Goal: Communication & Community: Connect with others

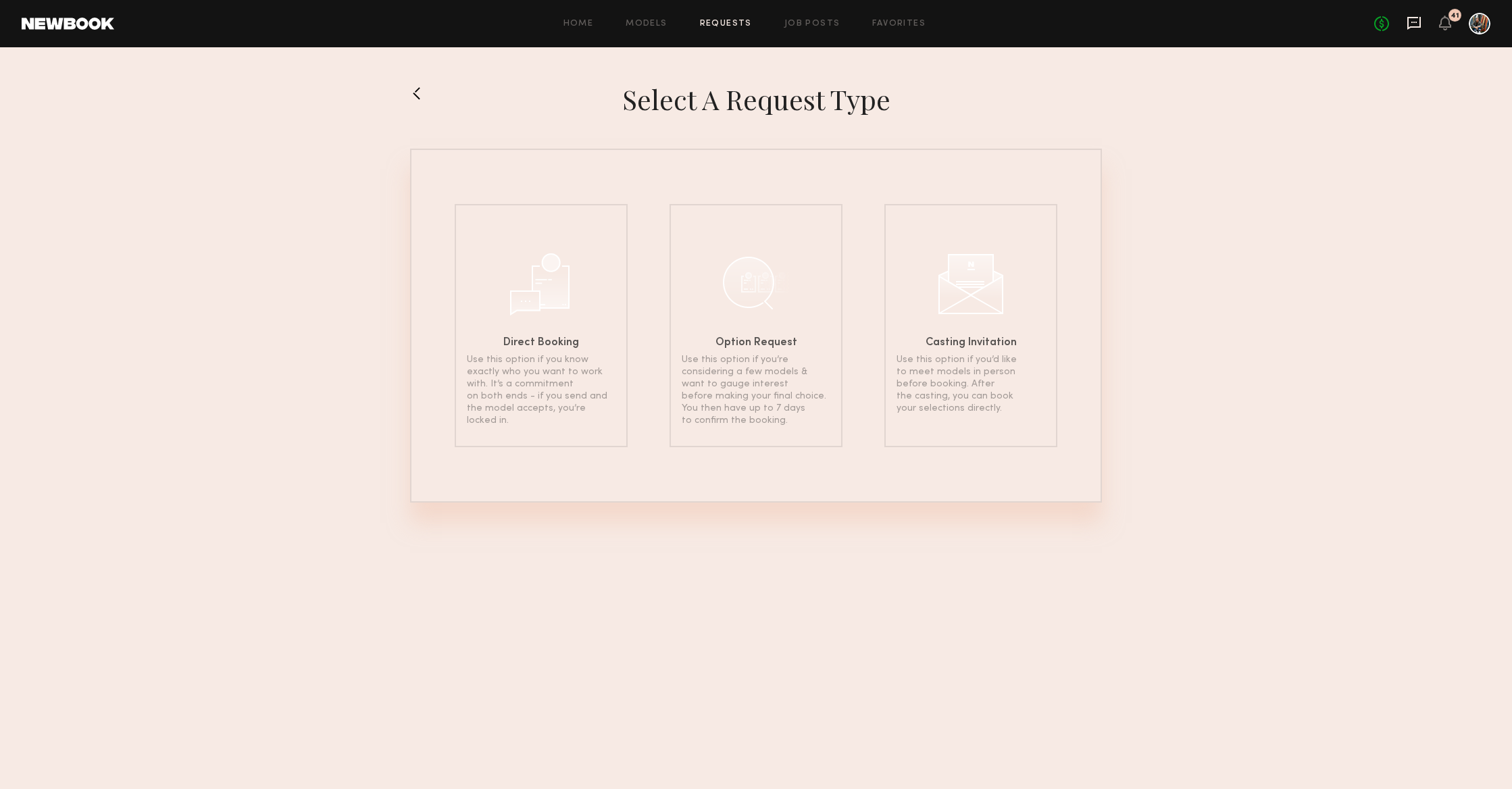
click at [1415, 23] on icon at bounding box center [1414, 23] width 15 height 15
click at [1414, 29] on icon at bounding box center [1414, 23] width 15 height 15
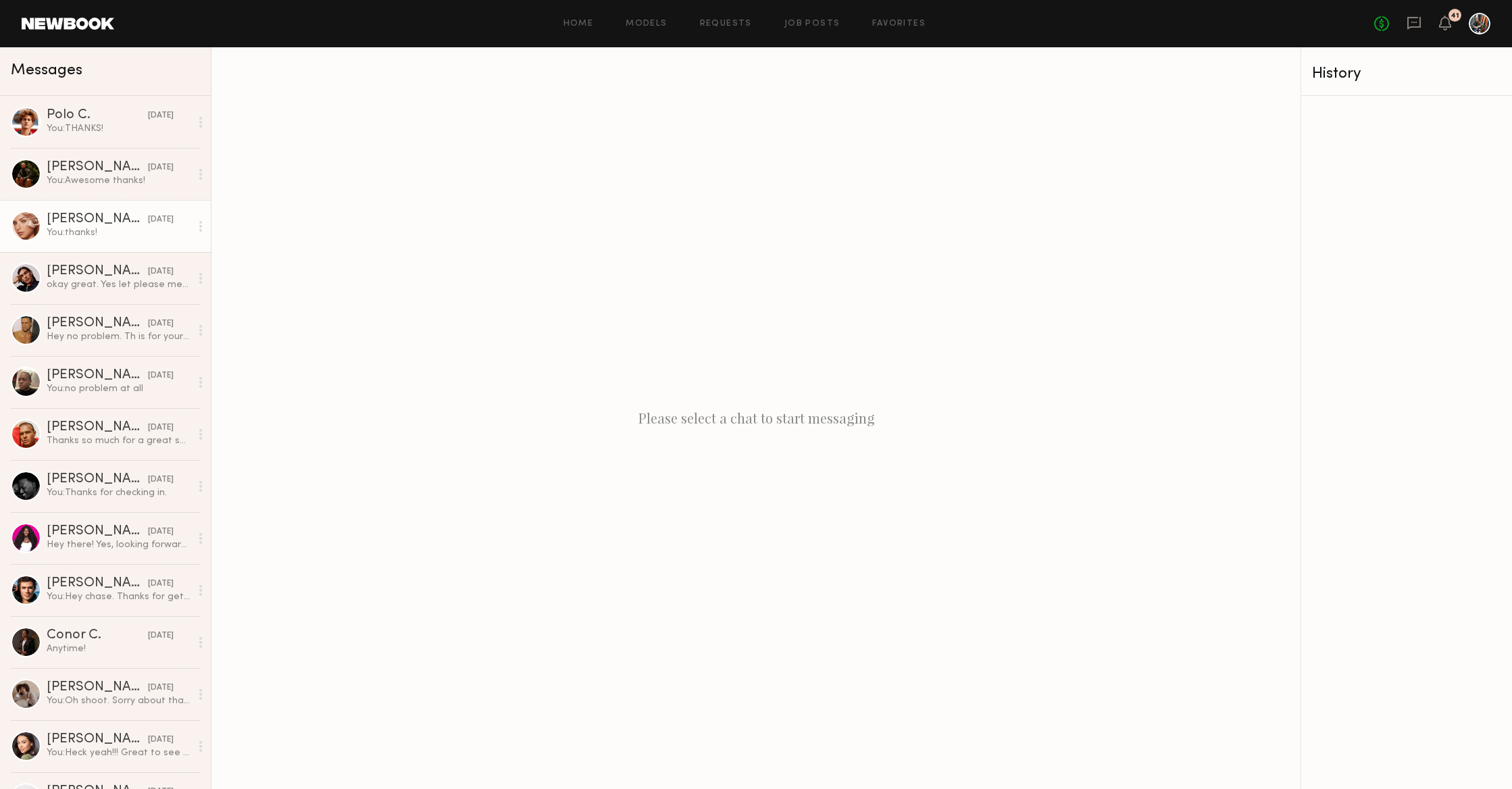
click at [141, 232] on div "You: thanks!" at bounding box center [118, 232] width 144 height 13
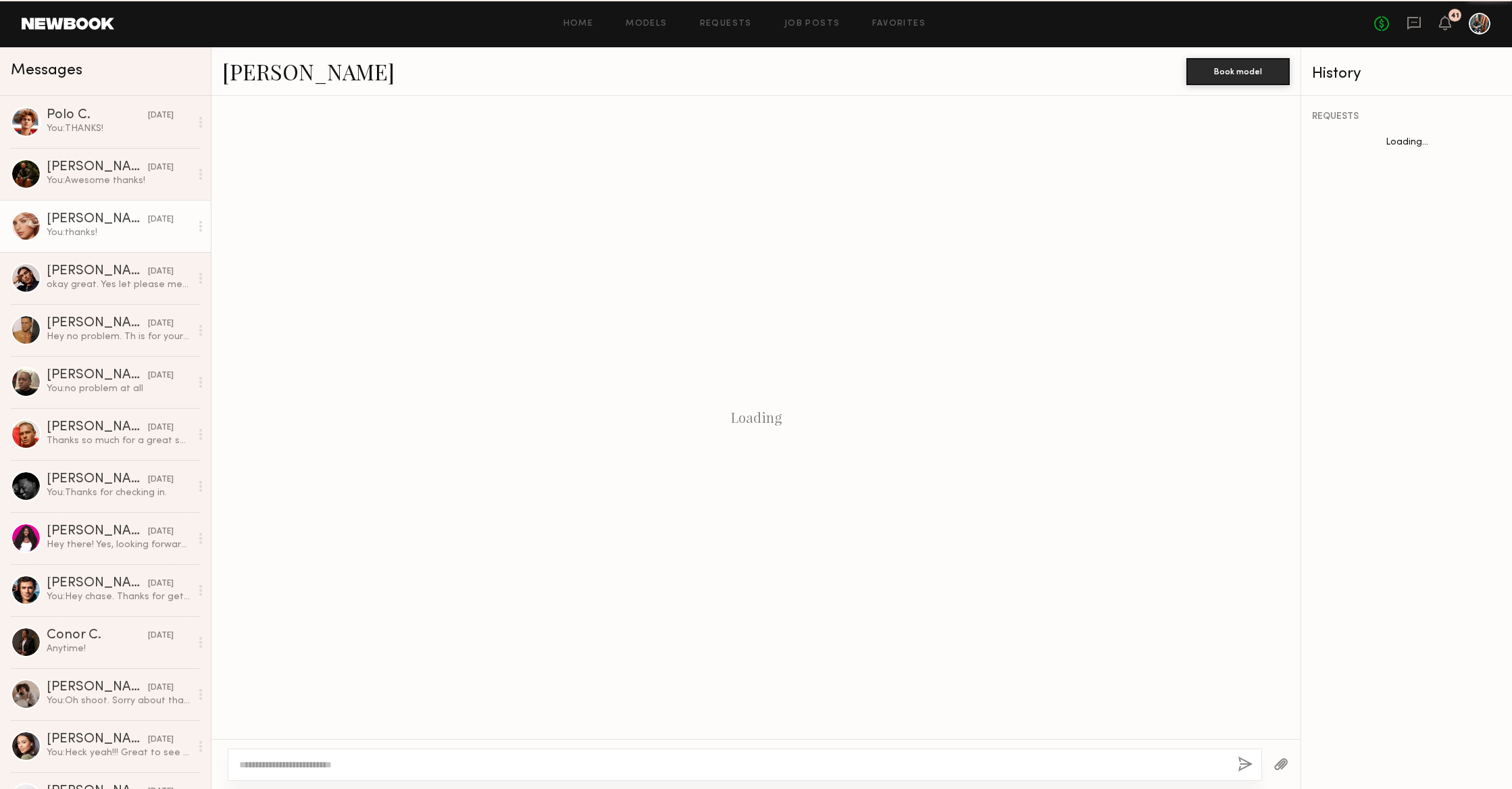
scroll to position [481, 0]
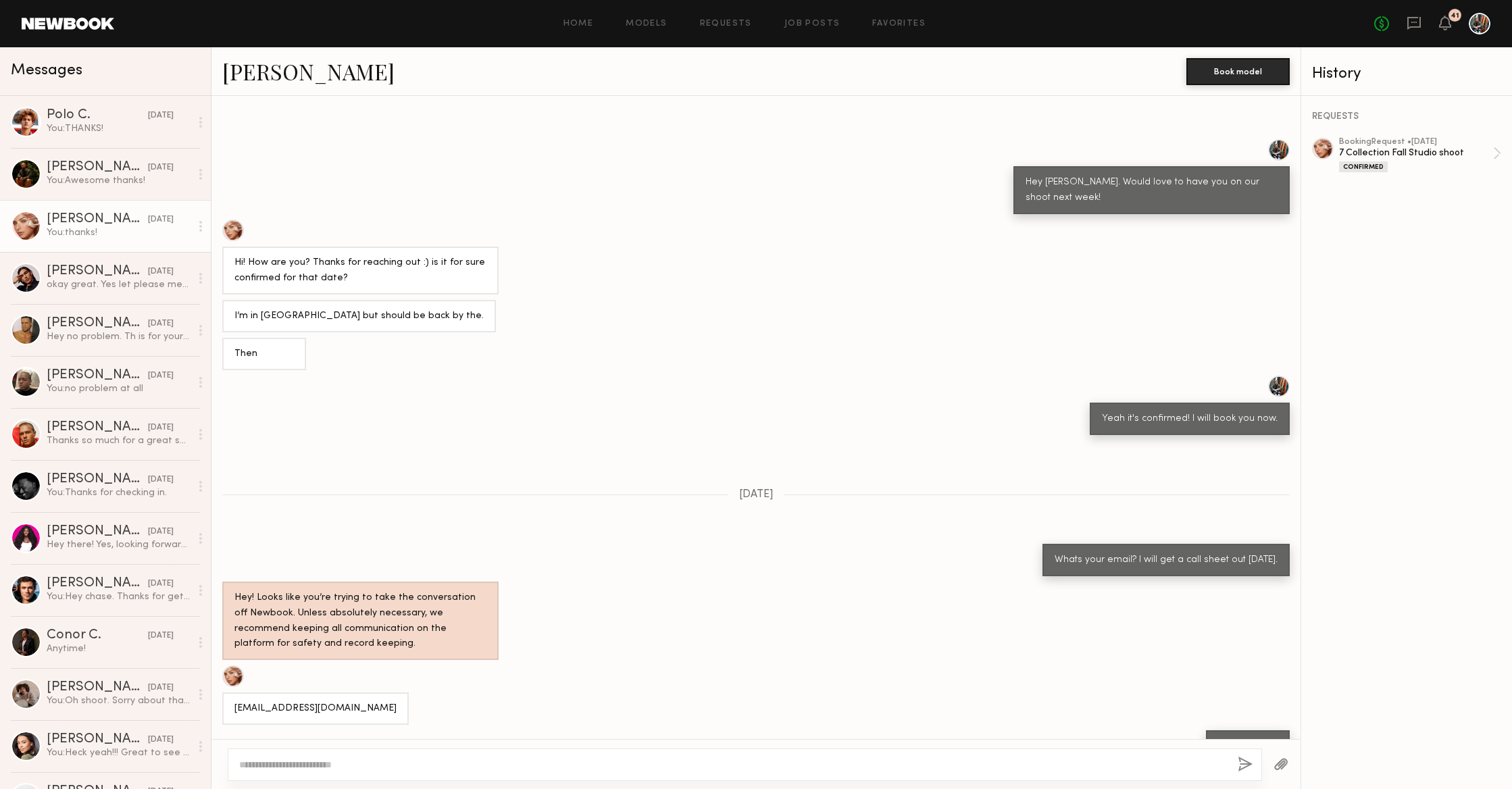
click at [300, 71] on link "Madison T." at bounding box center [308, 71] width 172 height 29
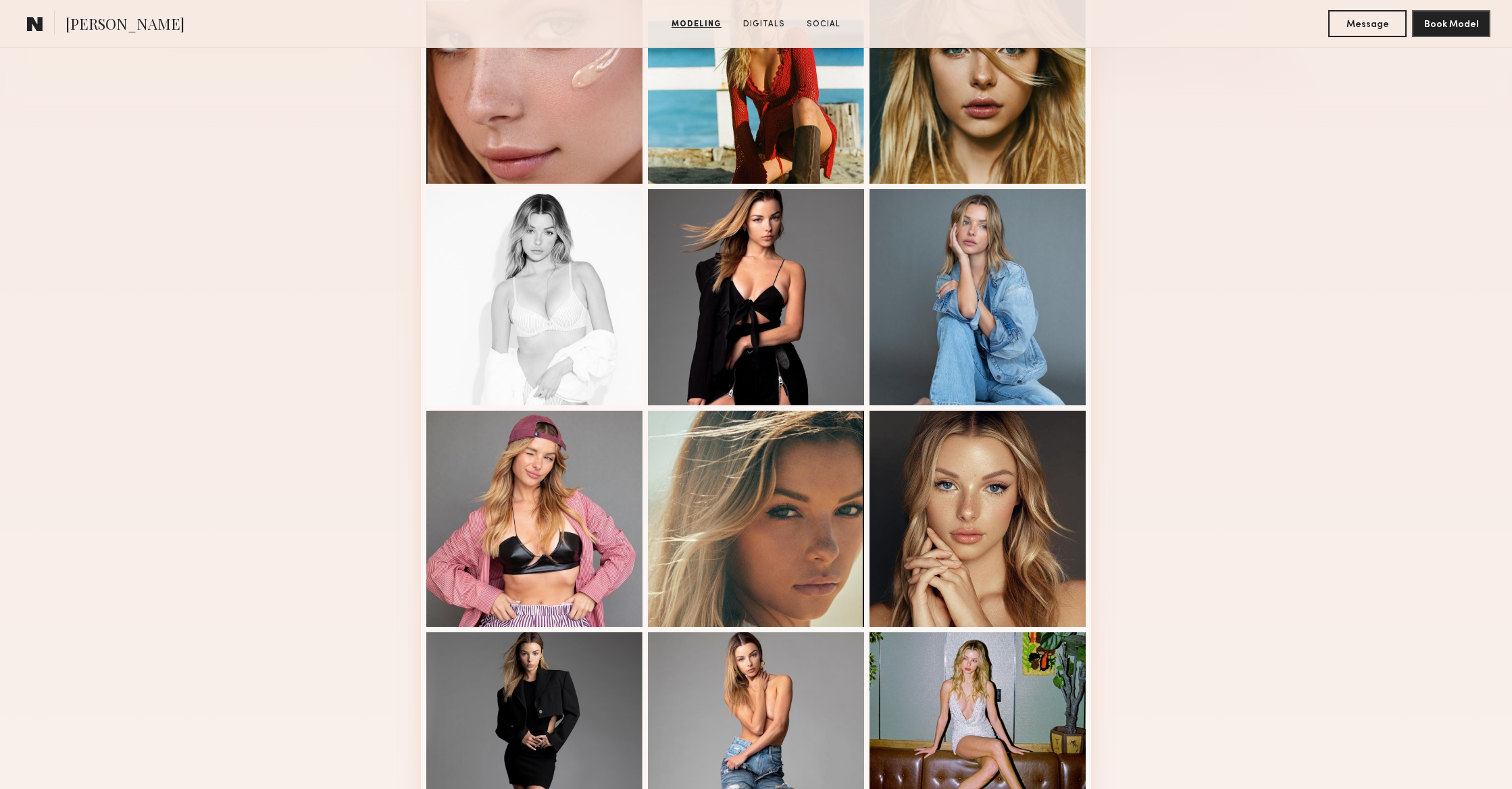
scroll to position [474, 0]
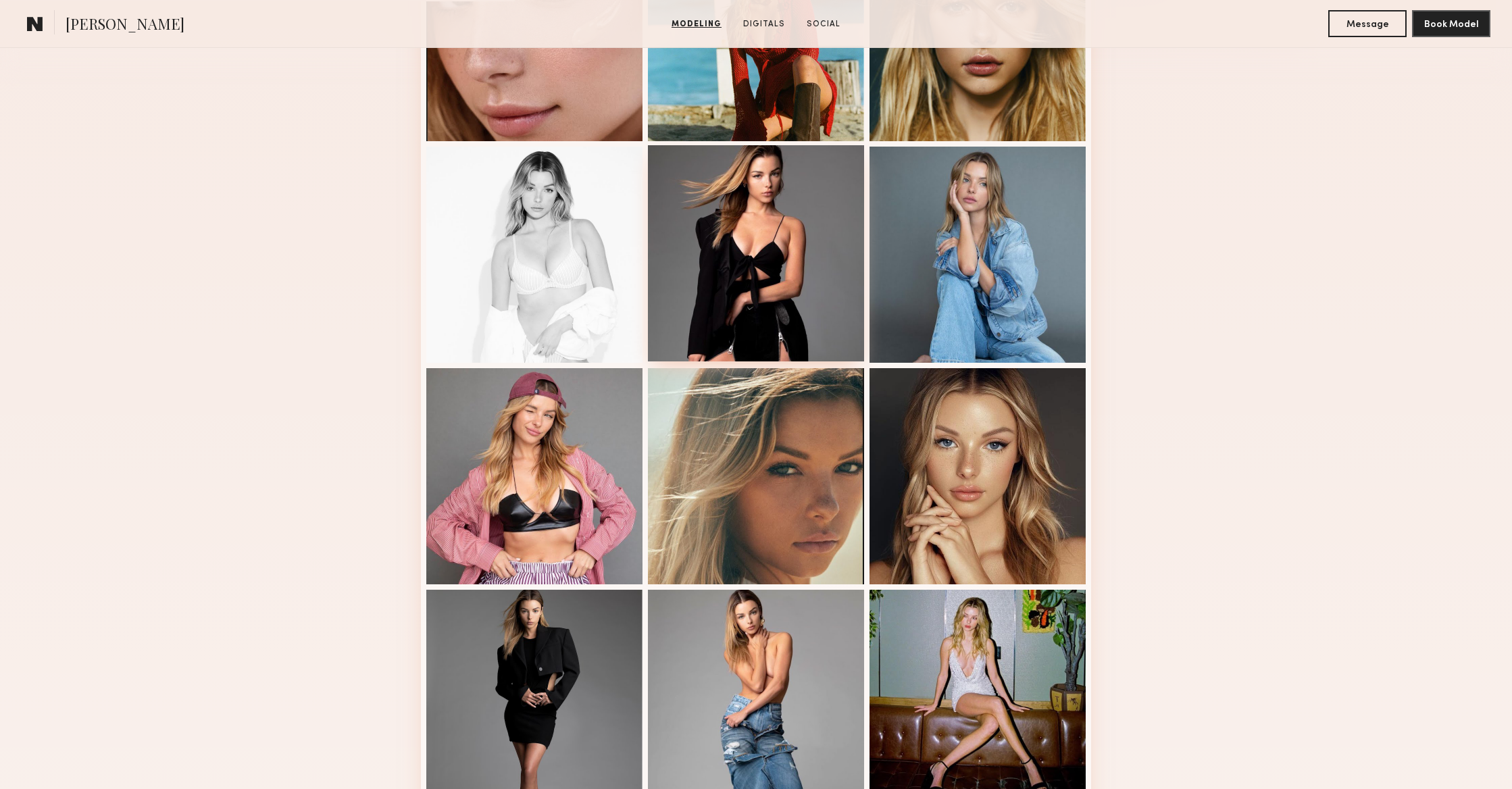
click at [725, 225] on div at bounding box center [756, 253] width 216 height 216
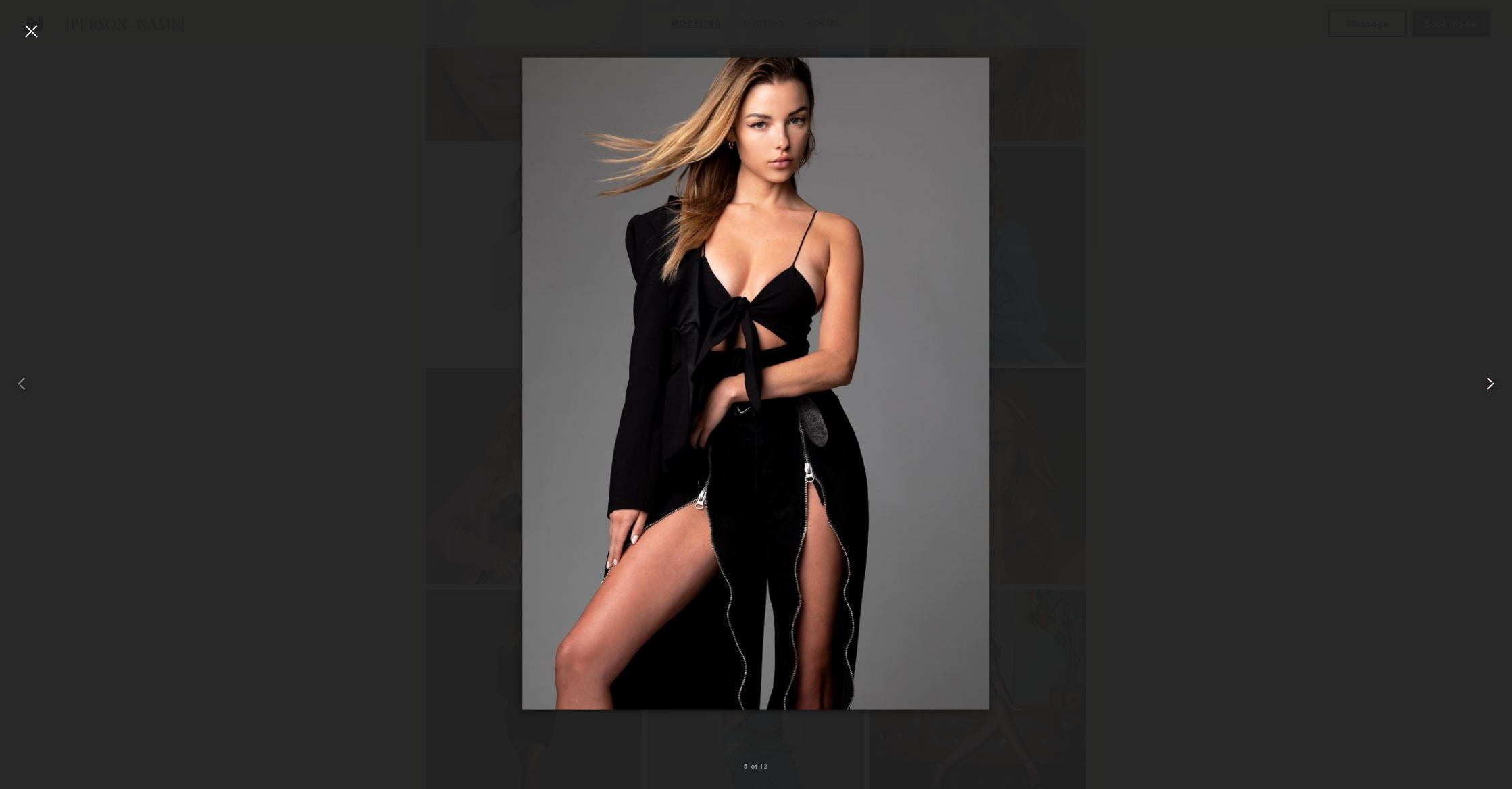
click at [1491, 380] on common-icon at bounding box center [1490, 384] width 22 height 22
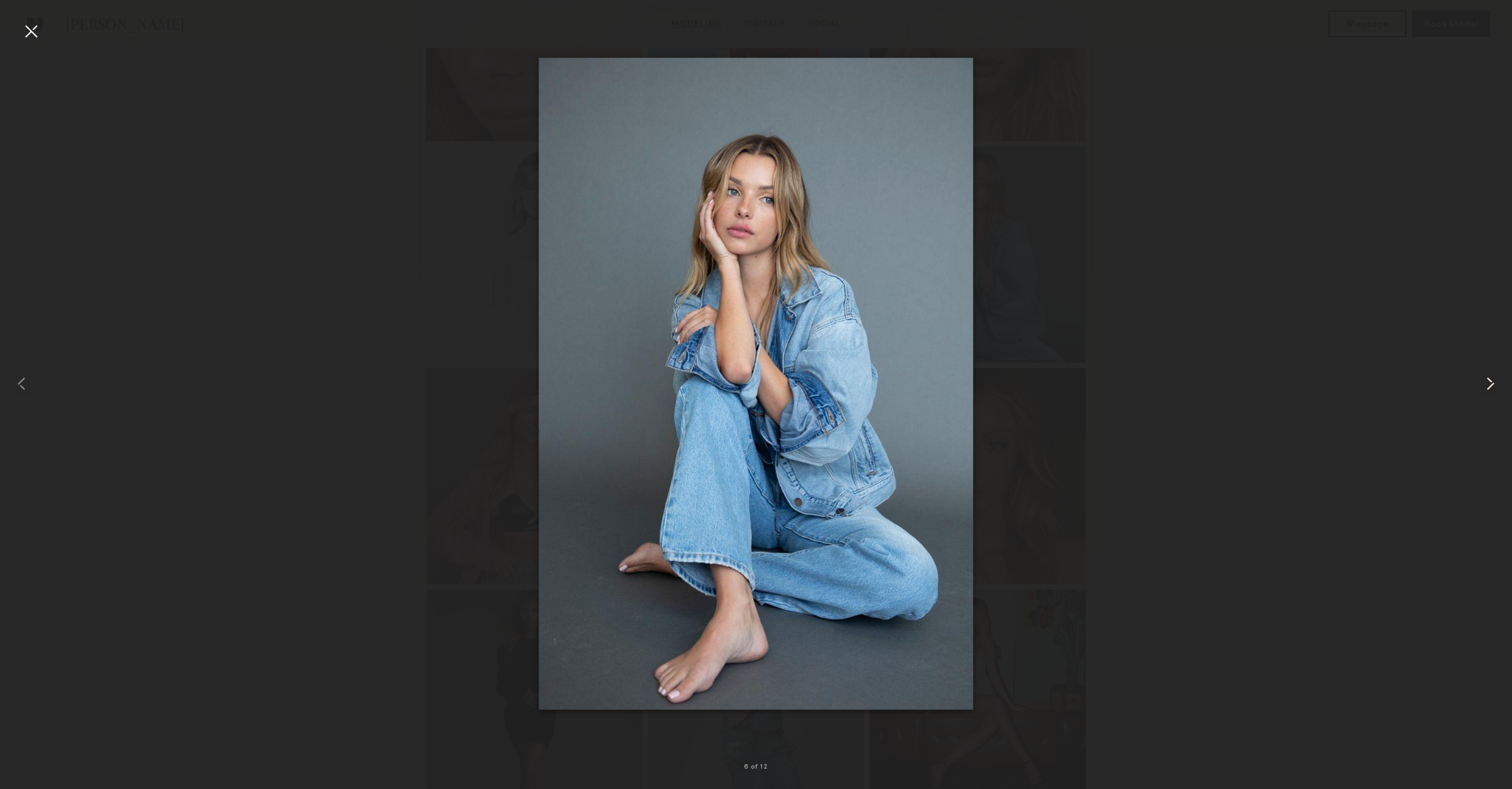
click at [1491, 380] on common-icon at bounding box center [1490, 384] width 22 height 22
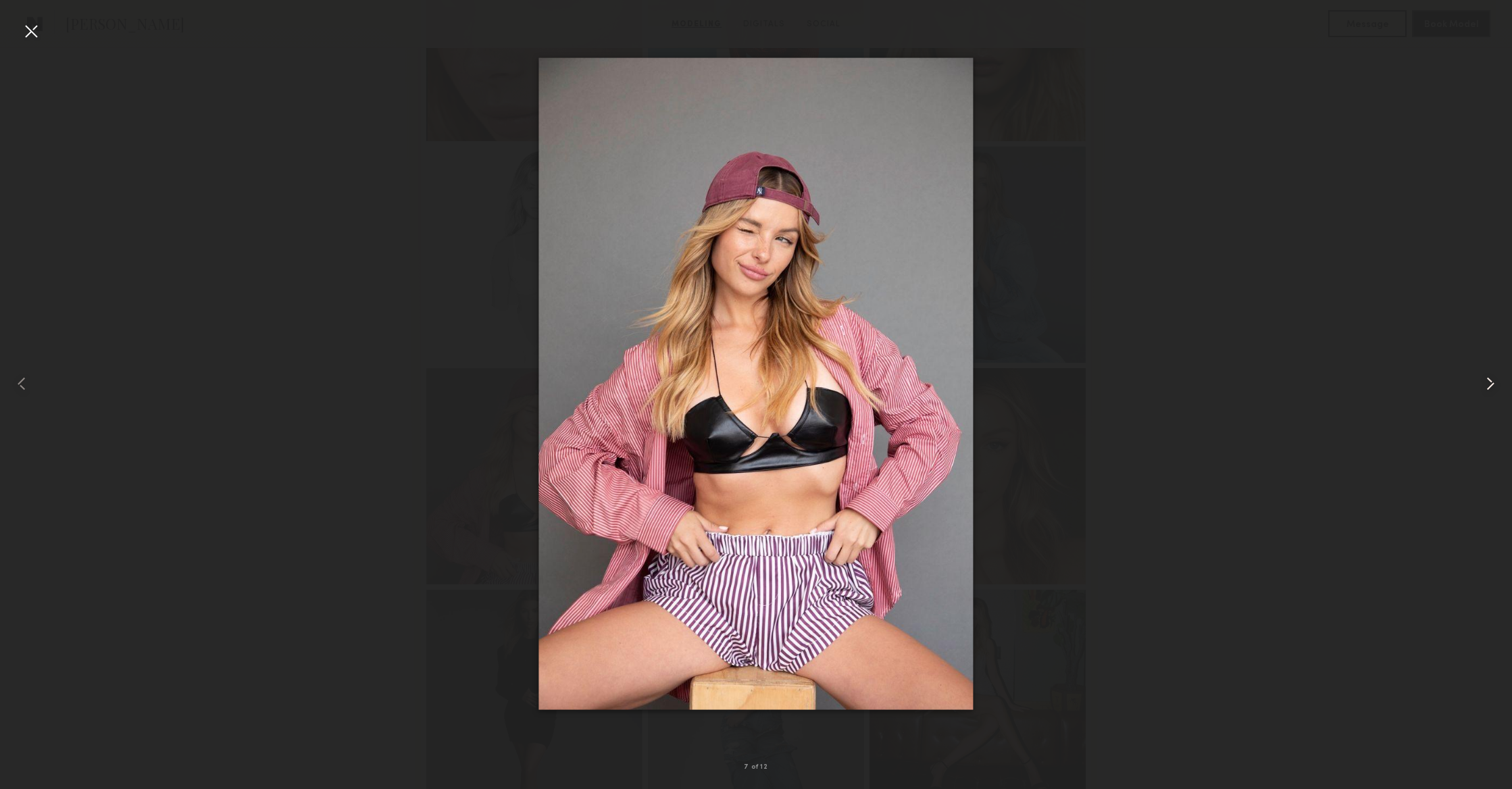
click at [1491, 380] on common-icon at bounding box center [1490, 384] width 22 height 22
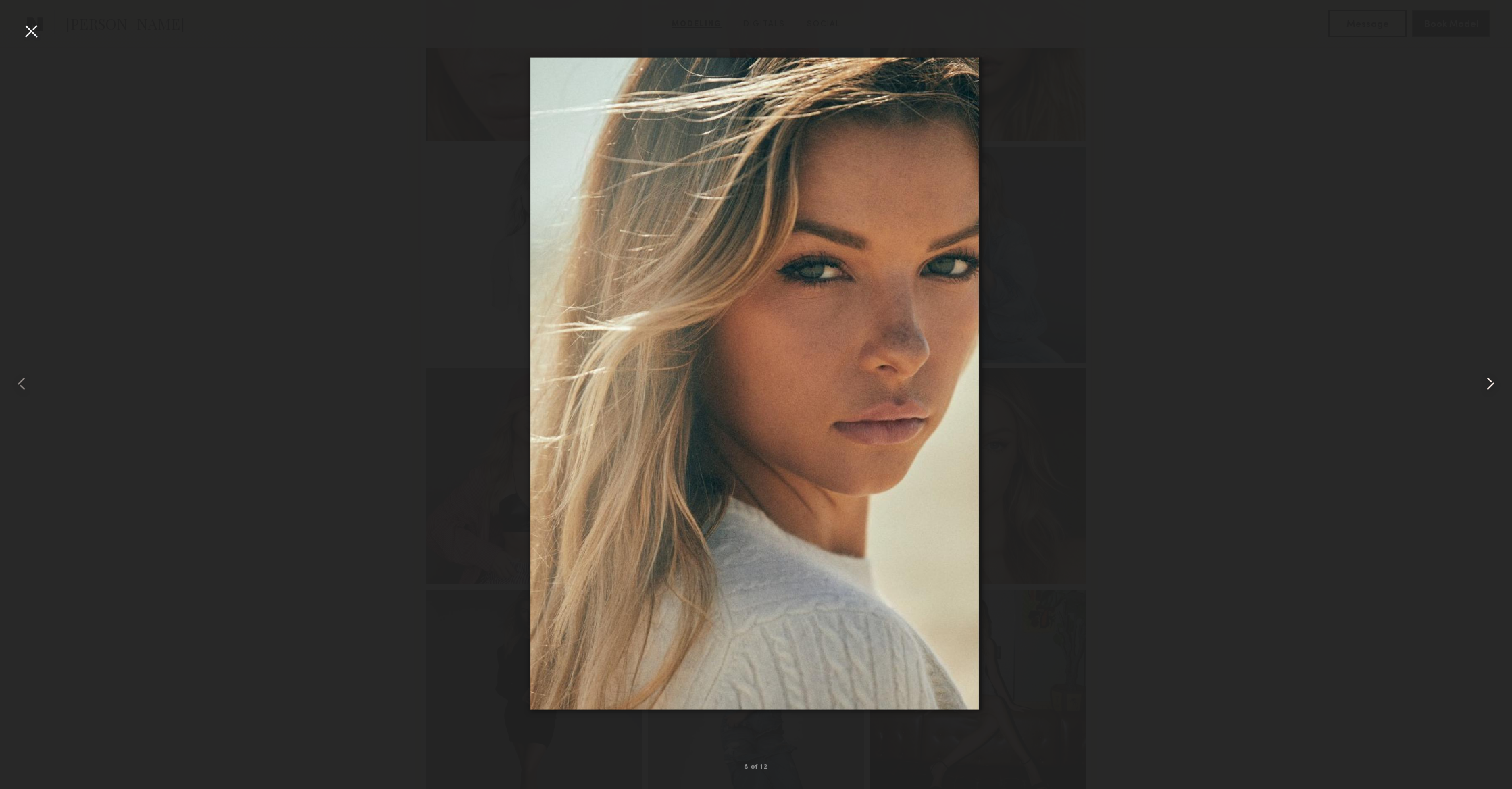
click at [1491, 380] on common-icon at bounding box center [1490, 384] width 22 height 22
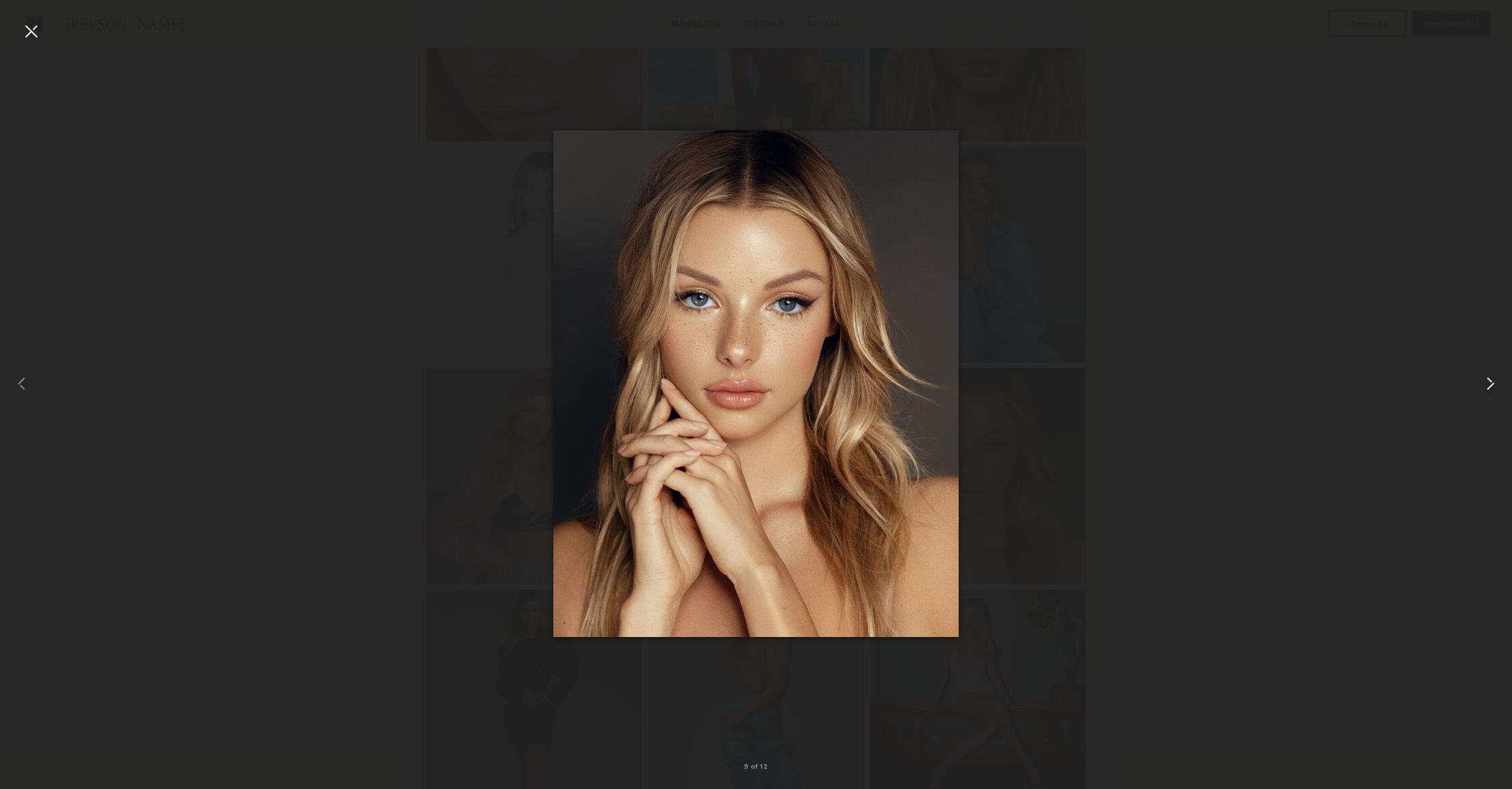
click at [1491, 380] on common-icon at bounding box center [1490, 384] width 22 height 22
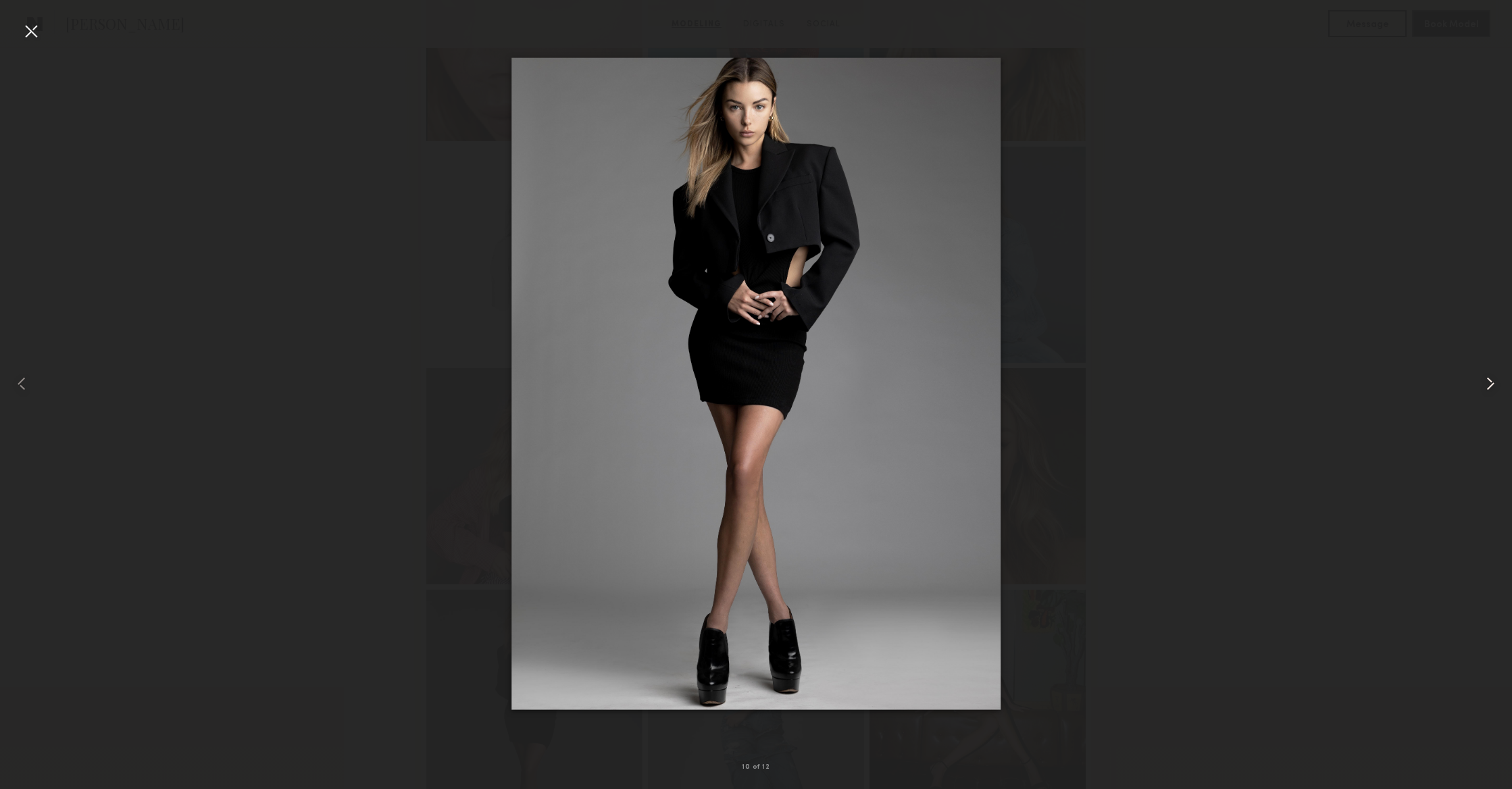
click at [1491, 380] on common-icon at bounding box center [1490, 384] width 22 height 22
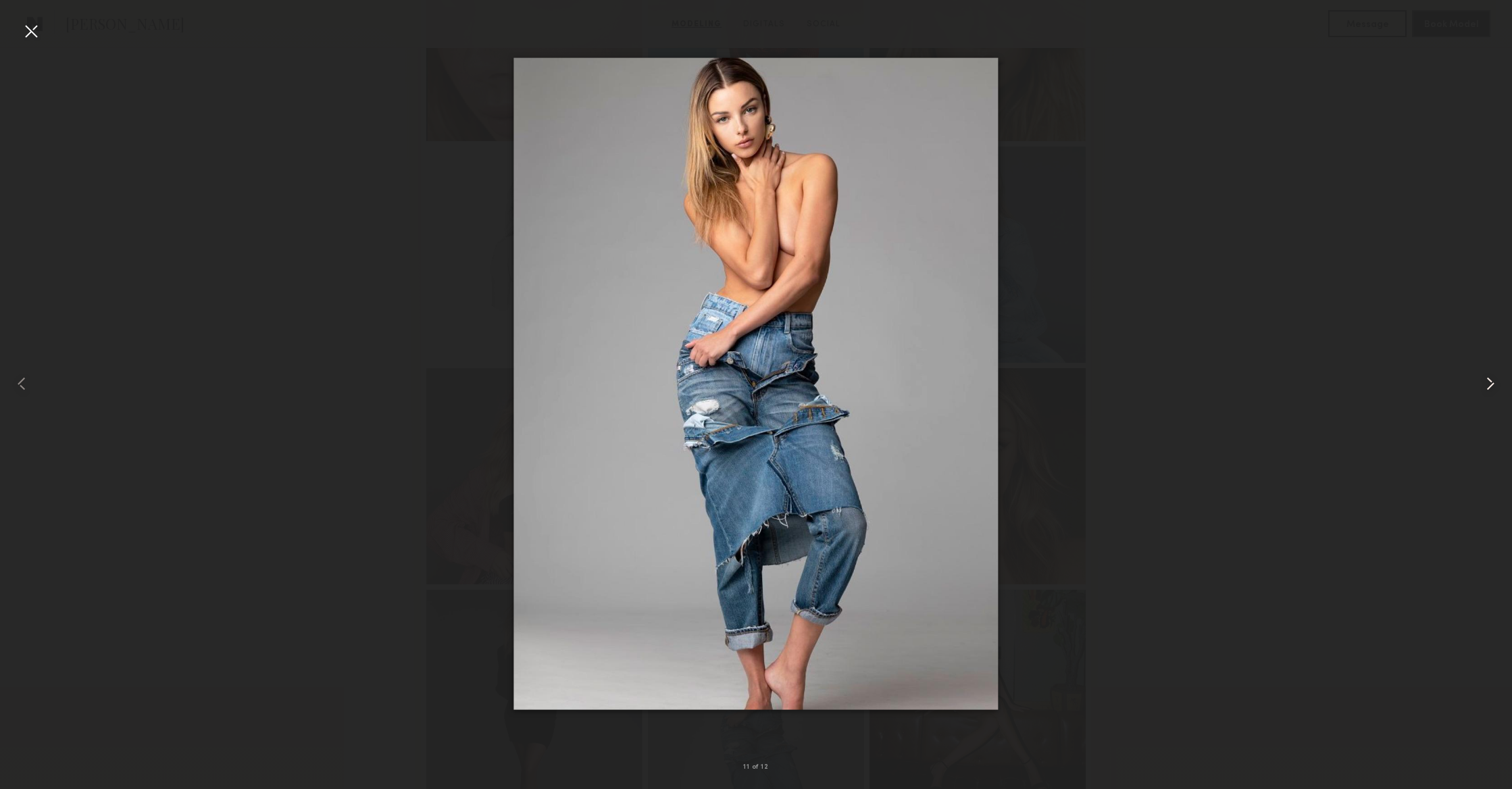
click at [1491, 380] on common-icon at bounding box center [1490, 384] width 22 height 22
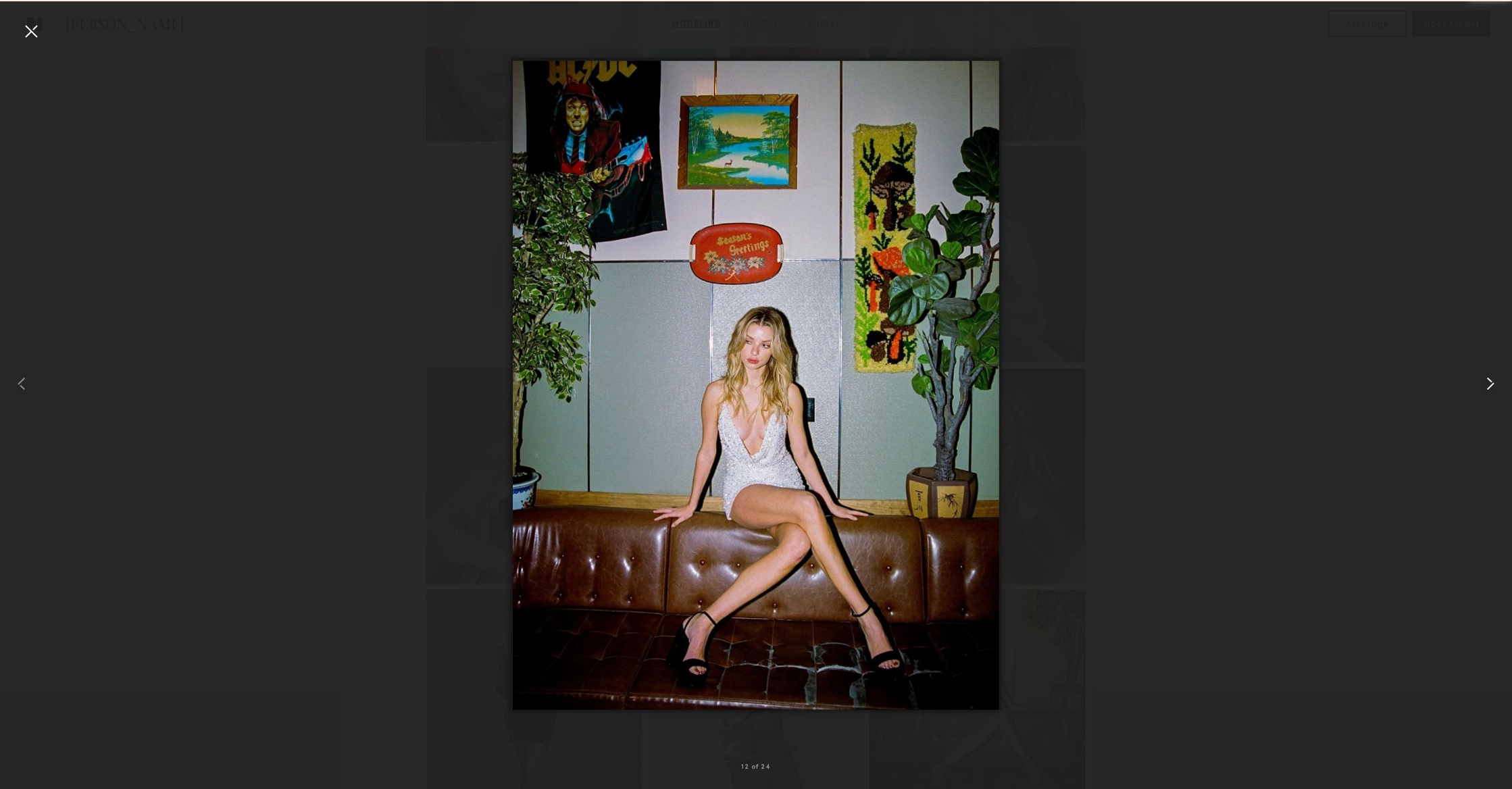
click at [1491, 380] on common-icon at bounding box center [1490, 384] width 22 height 22
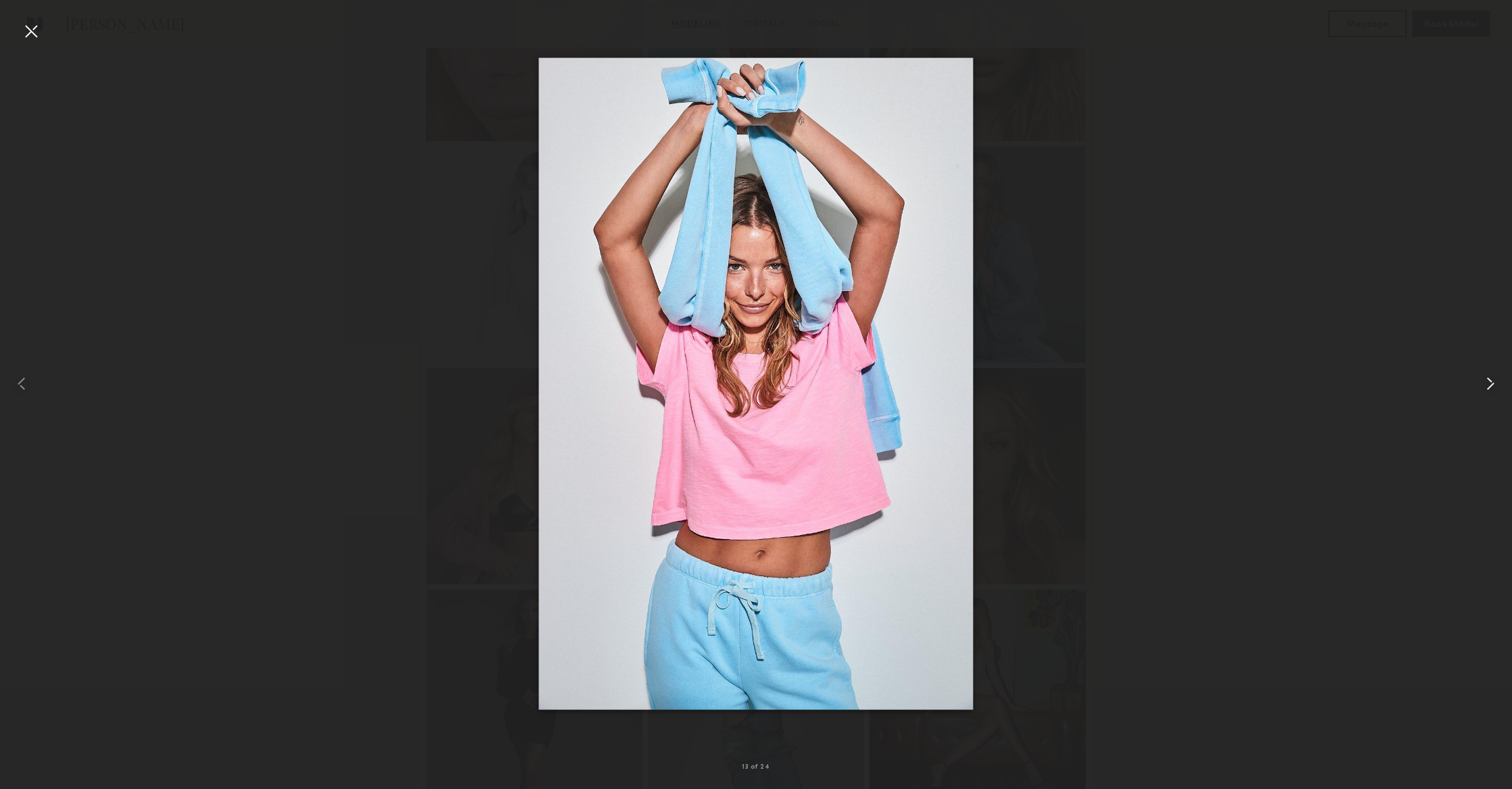
click at [1491, 380] on common-icon at bounding box center [1490, 384] width 22 height 22
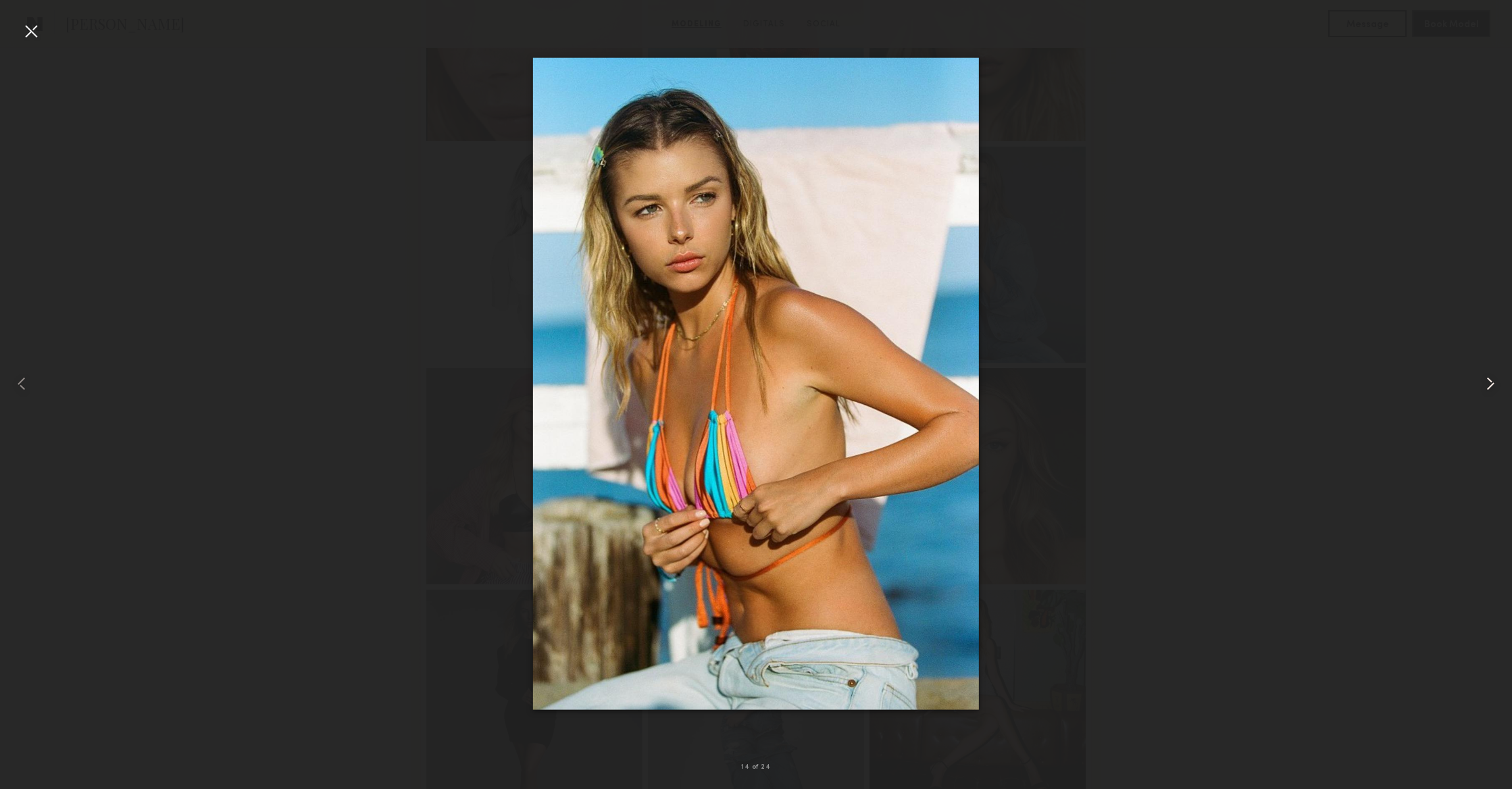
click at [1491, 380] on common-icon at bounding box center [1490, 384] width 22 height 22
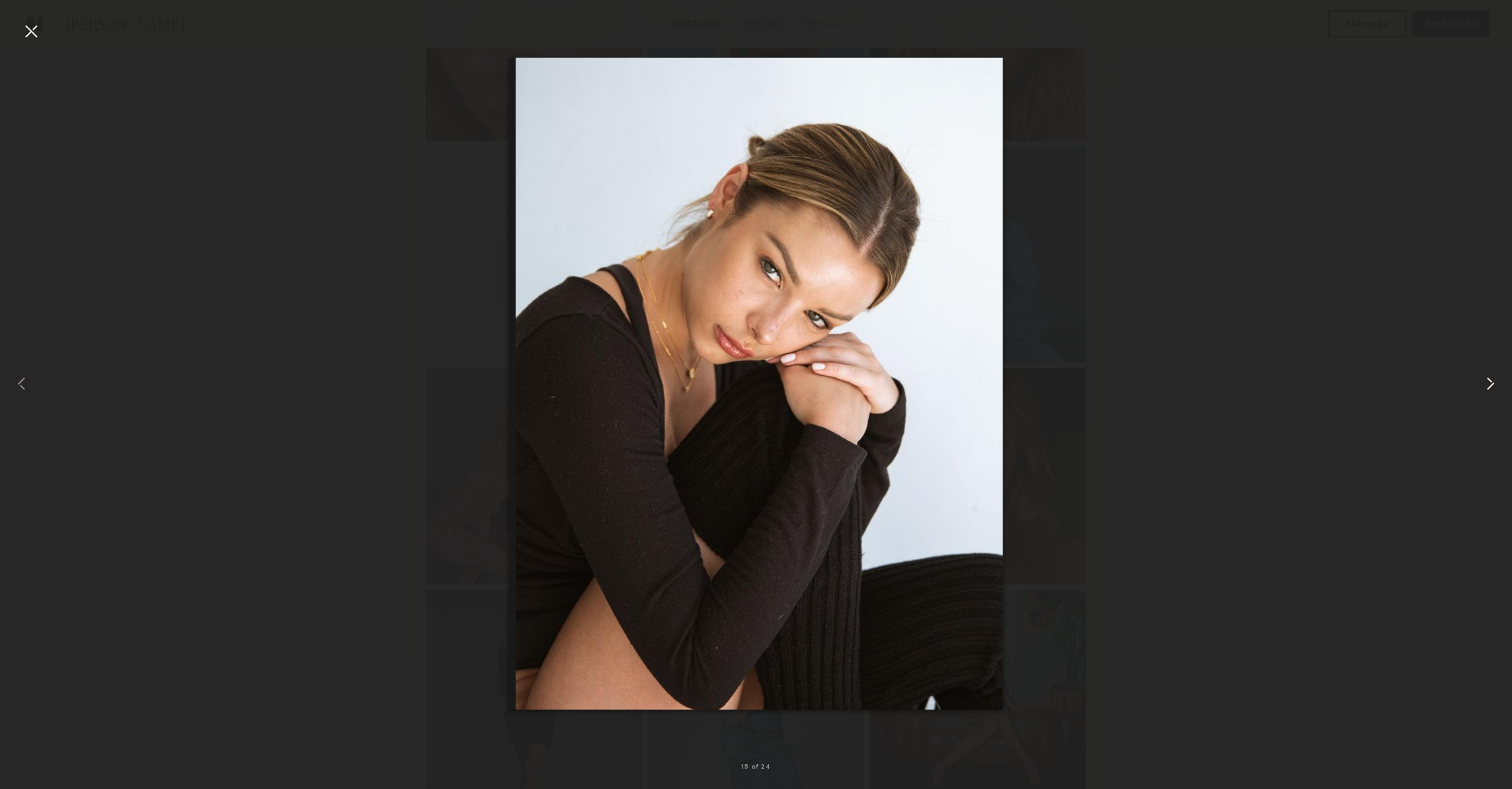
click at [1491, 380] on common-icon at bounding box center [1490, 384] width 22 height 22
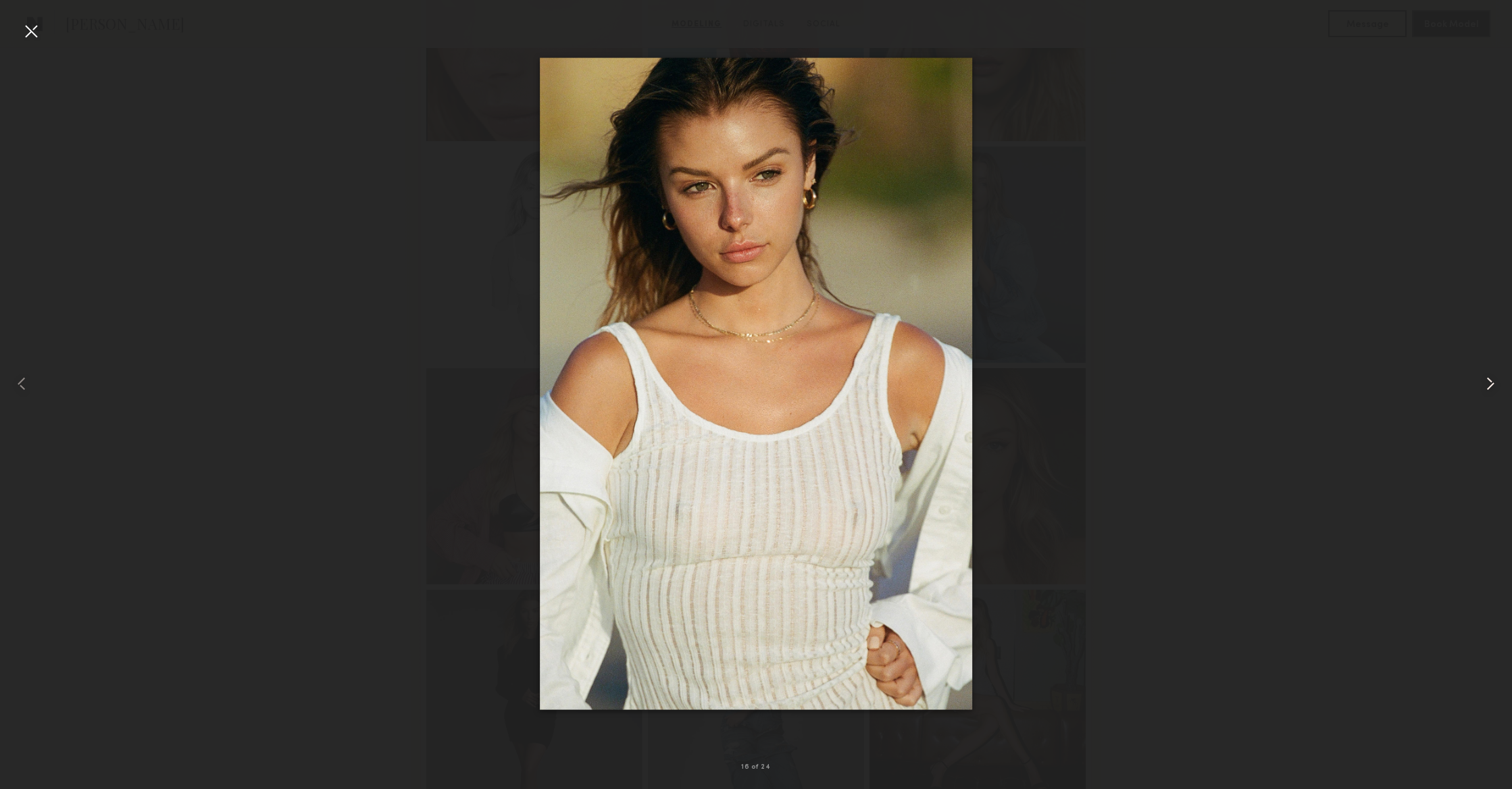
click at [1491, 380] on common-icon at bounding box center [1490, 384] width 22 height 22
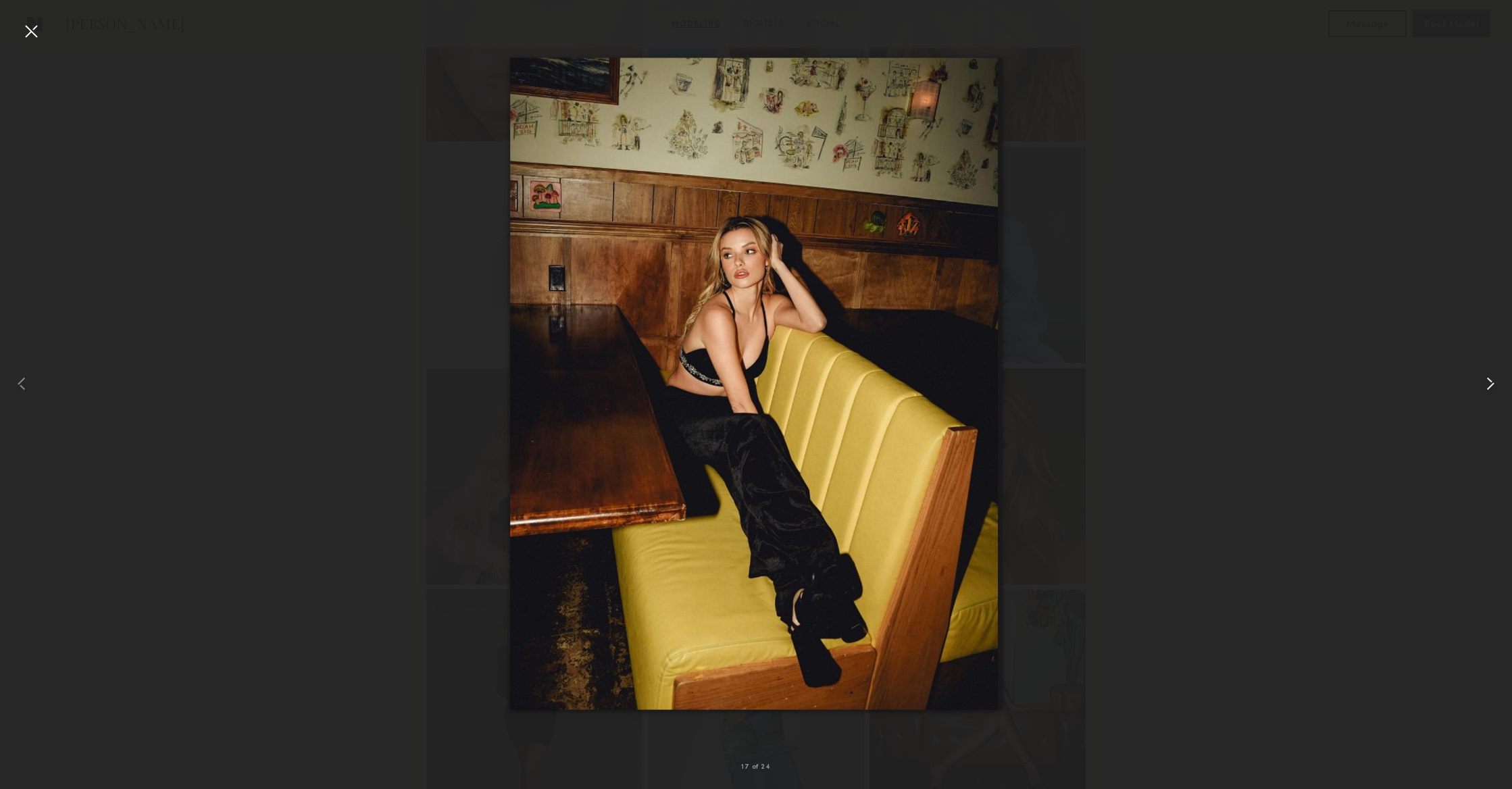
click at [1491, 380] on common-icon at bounding box center [1490, 384] width 22 height 22
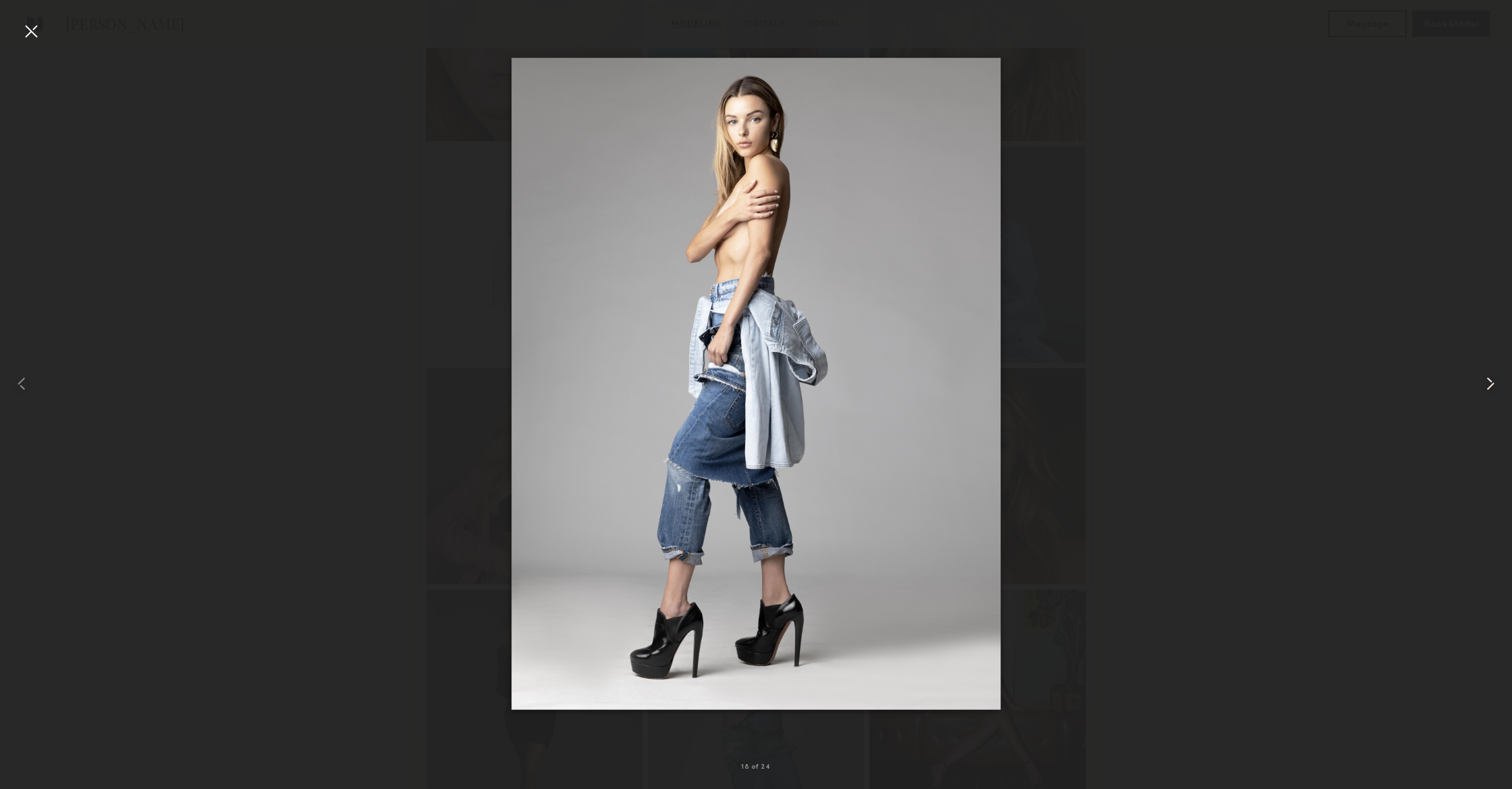
click at [1491, 380] on common-icon at bounding box center [1490, 384] width 22 height 22
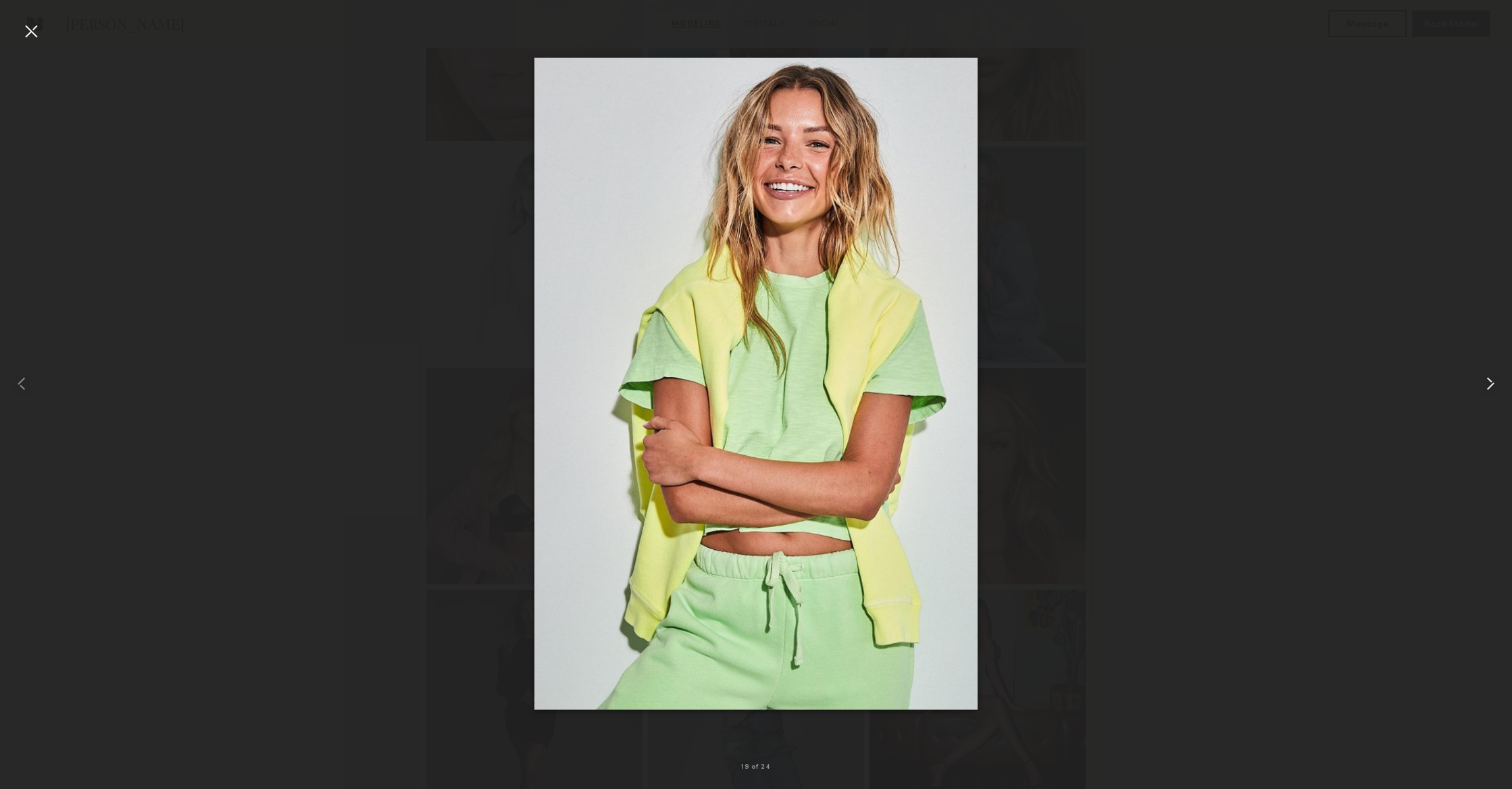
click at [1491, 380] on common-icon at bounding box center [1490, 384] width 22 height 22
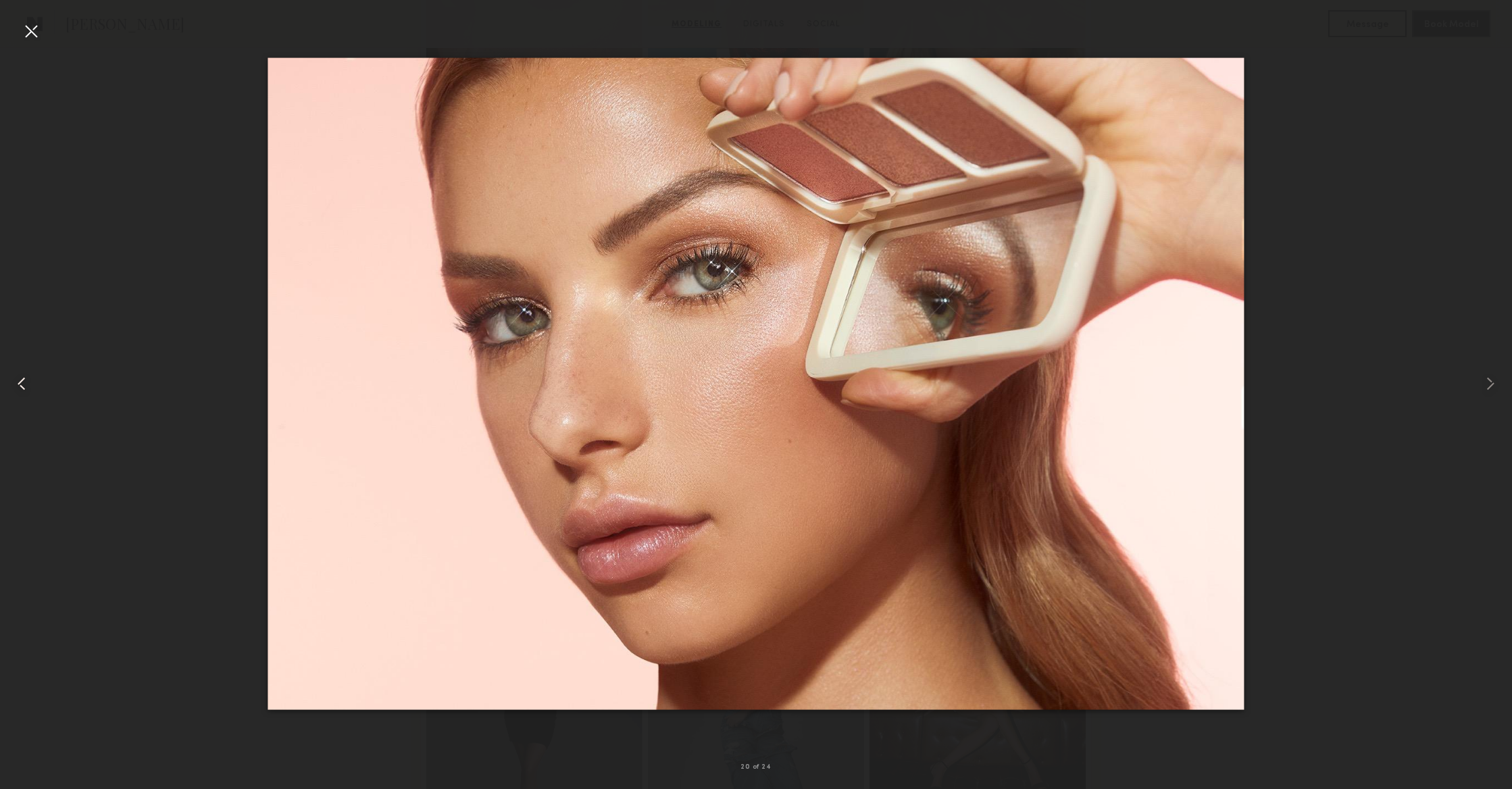
click at [24, 379] on common-icon at bounding box center [22, 384] width 22 height 22
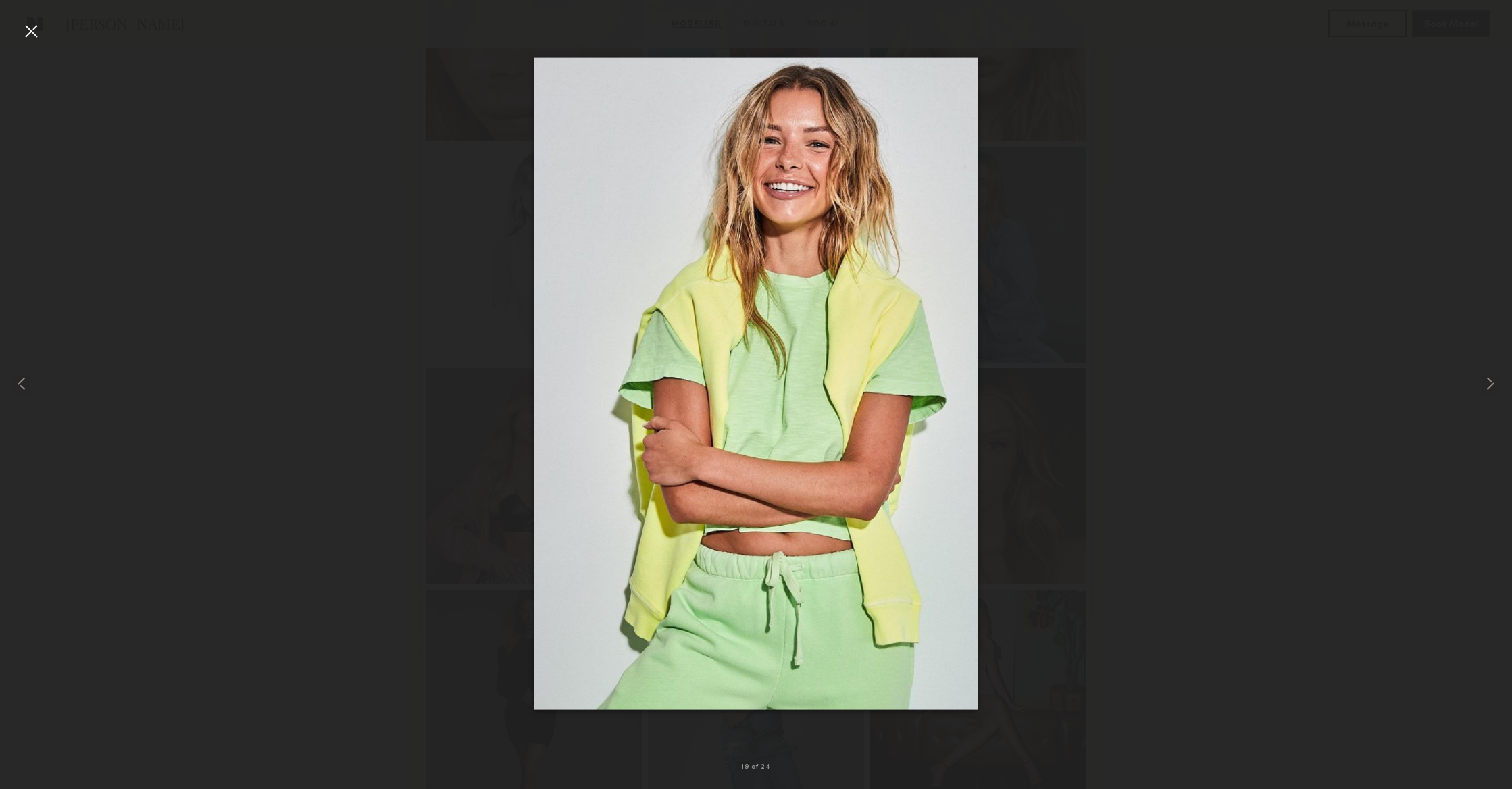
click at [20, 22] on div at bounding box center [31, 31] width 22 height 22
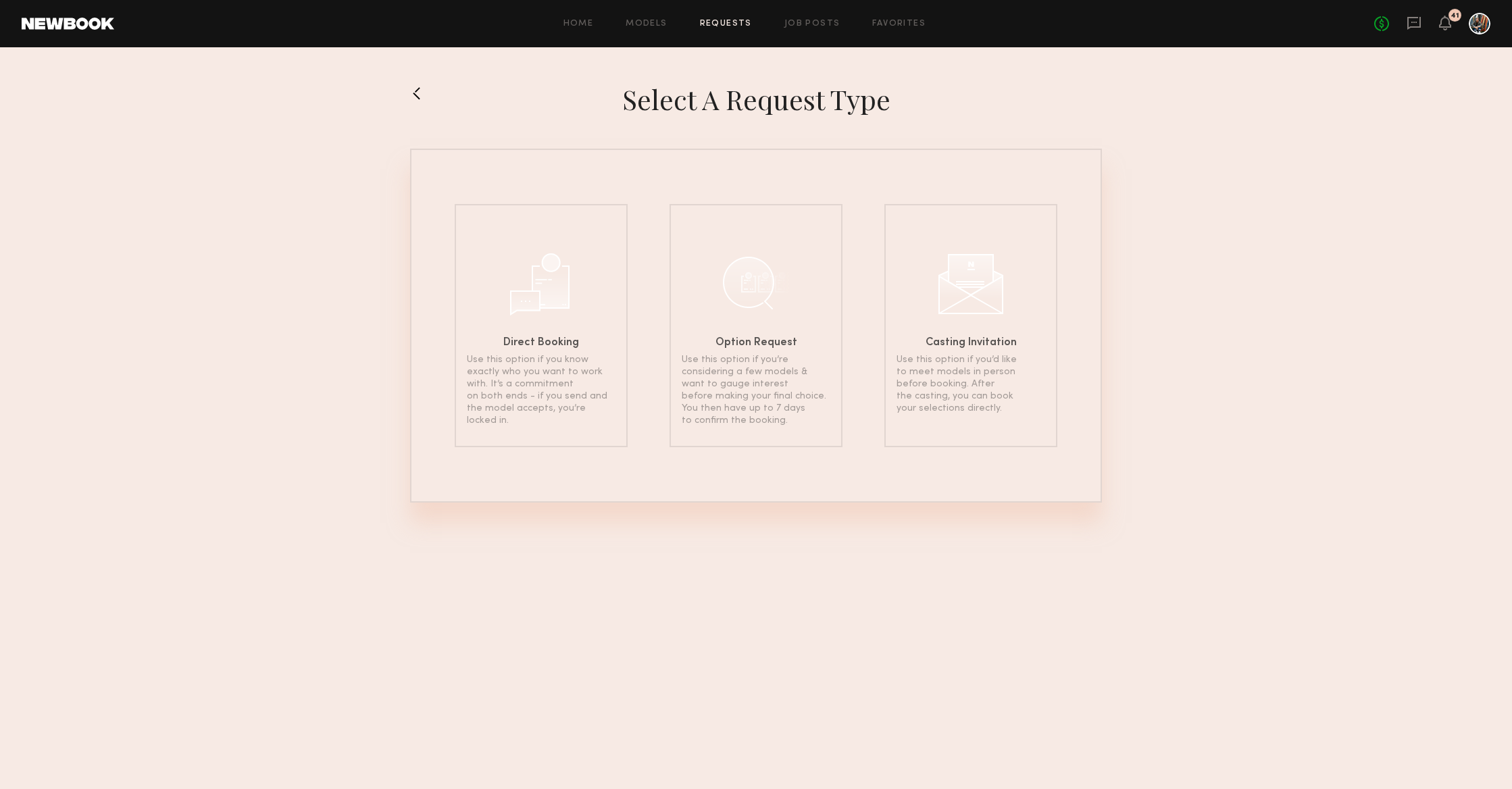
click at [1416, 33] on div "No fees up to $5,000 41" at bounding box center [1432, 24] width 116 height 22
click at [1416, 23] on icon at bounding box center [1414, 23] width 15 height 15
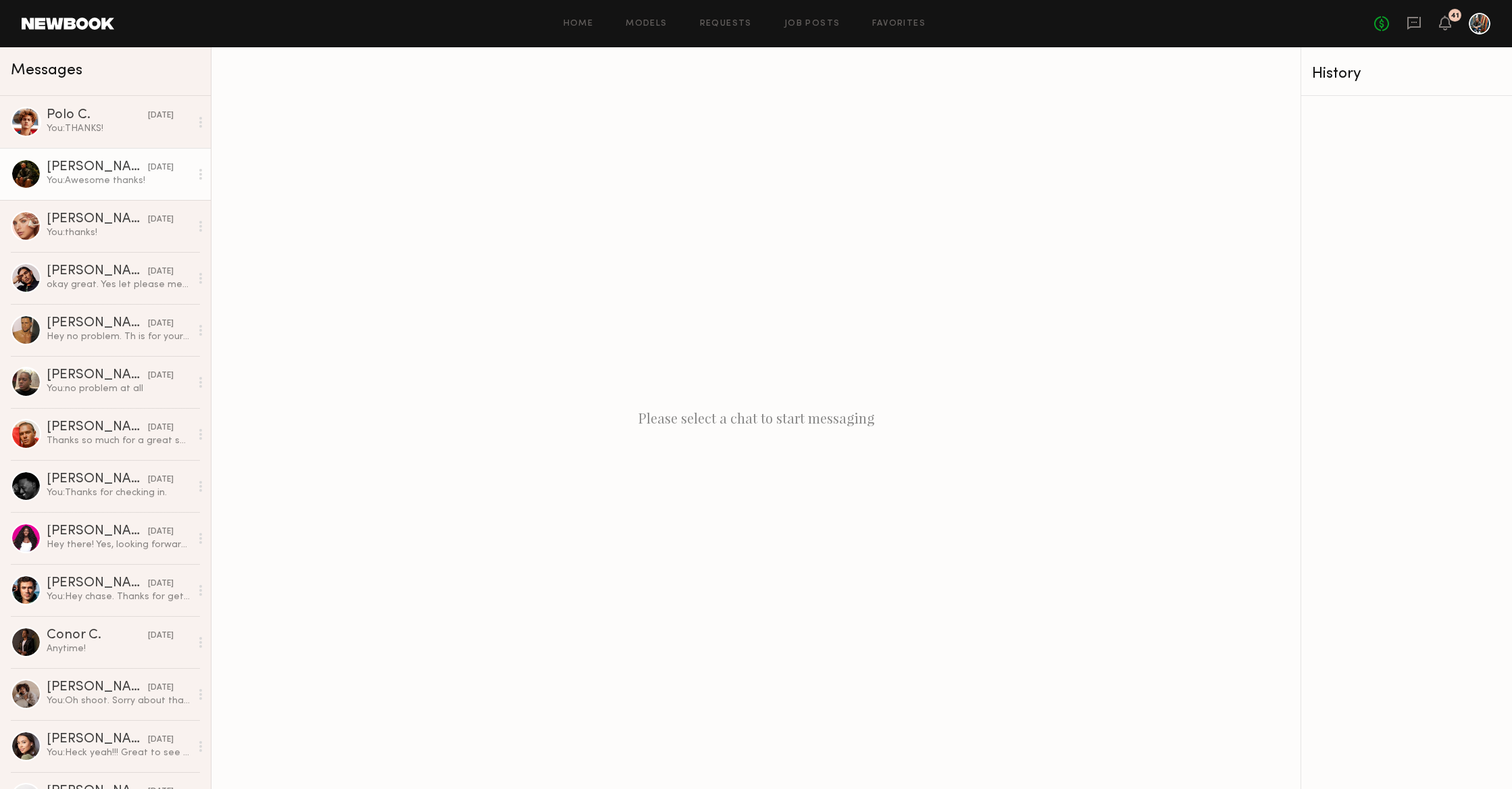
click at [139, 177] on div "You: Awesome thanks!" at bounding box center [118, 180] width 144 height 13
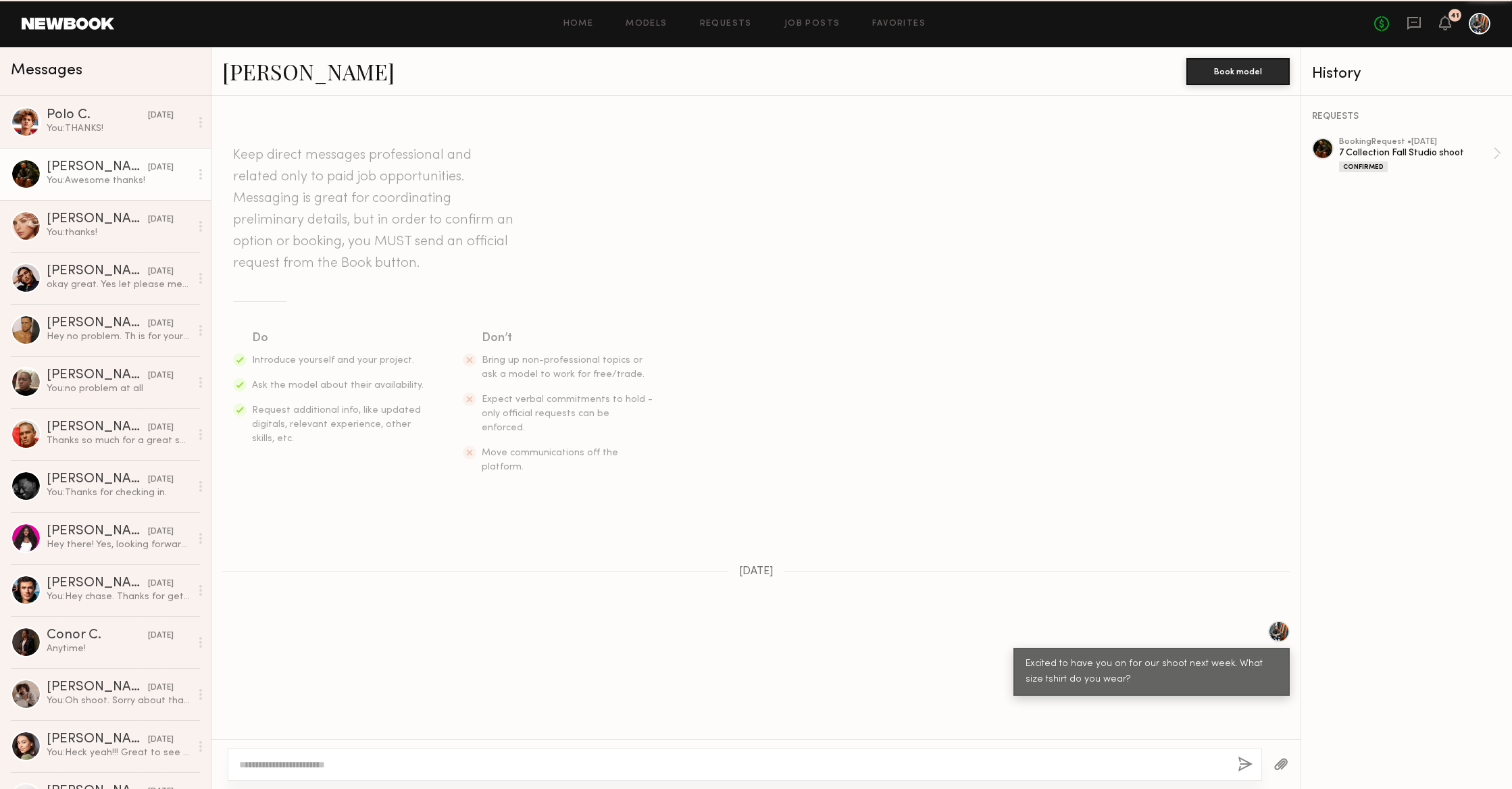
scroll to position [300, 0]
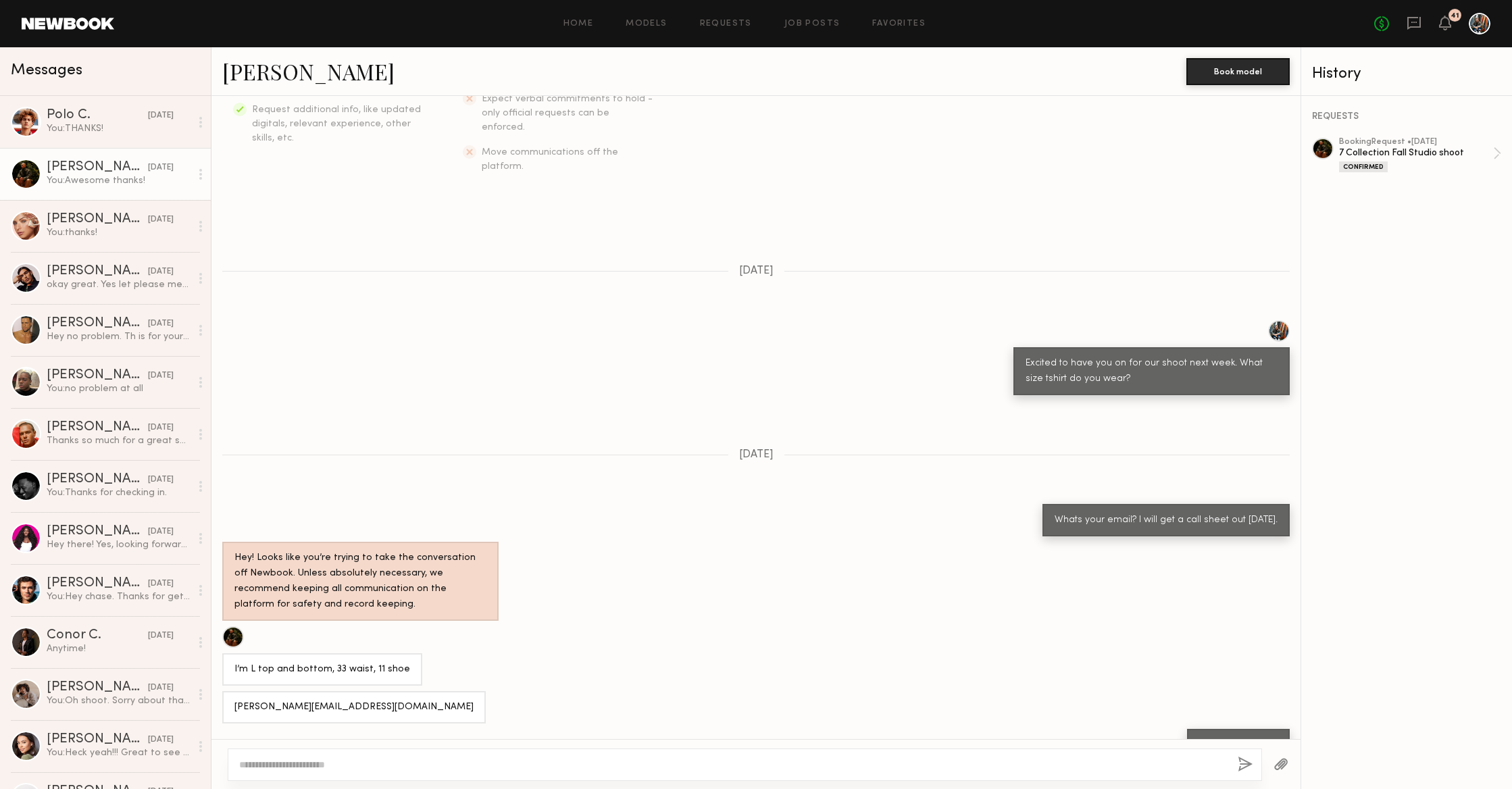
click at [293, 66] on link "Quinn D." at bounding box center [308, 71] width 172 height 29
click at [122, 224] on div "Madison T." at bounding box center [97, 220] width 101 height 13
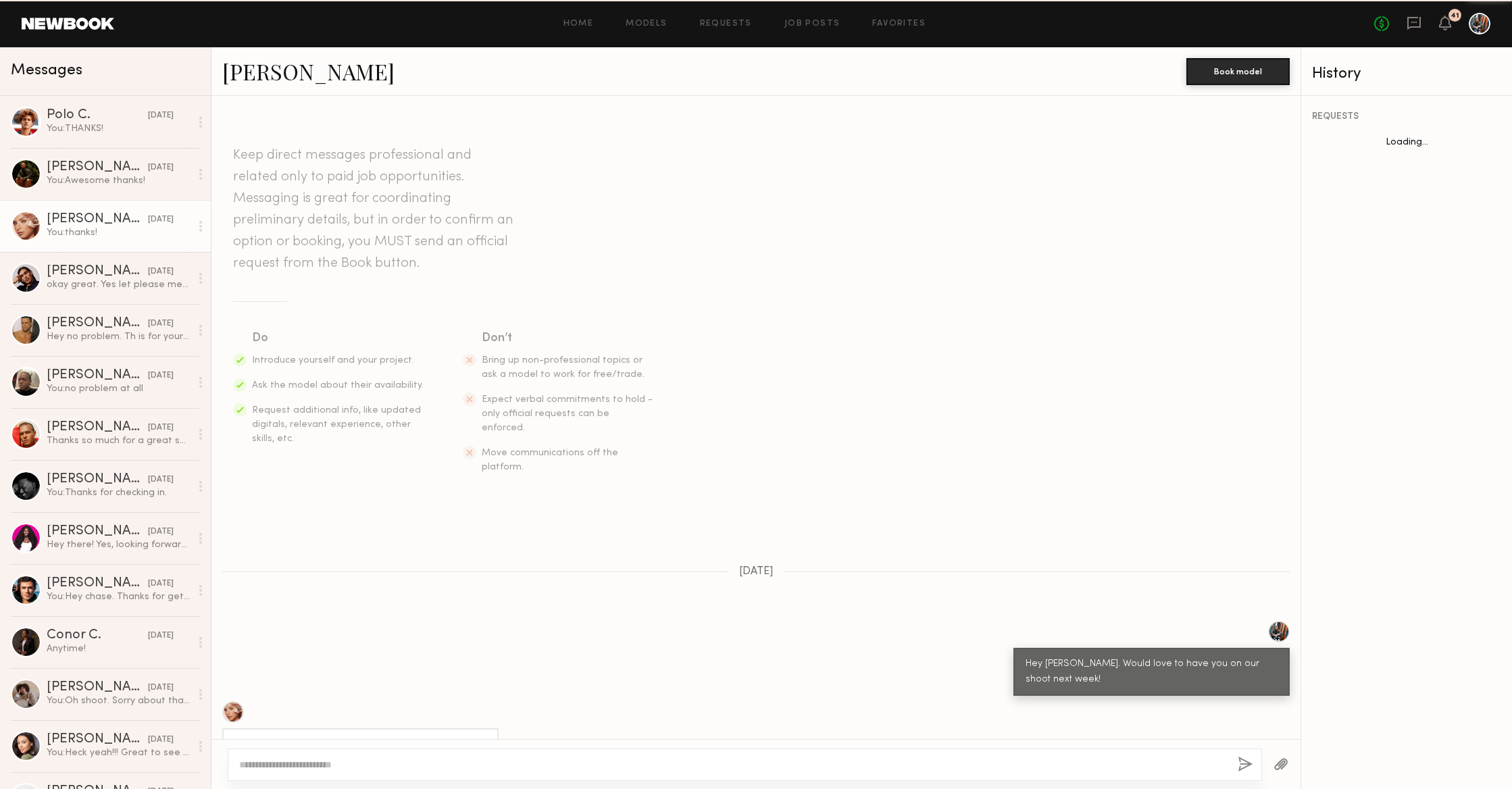
scroll to position [481, 0]
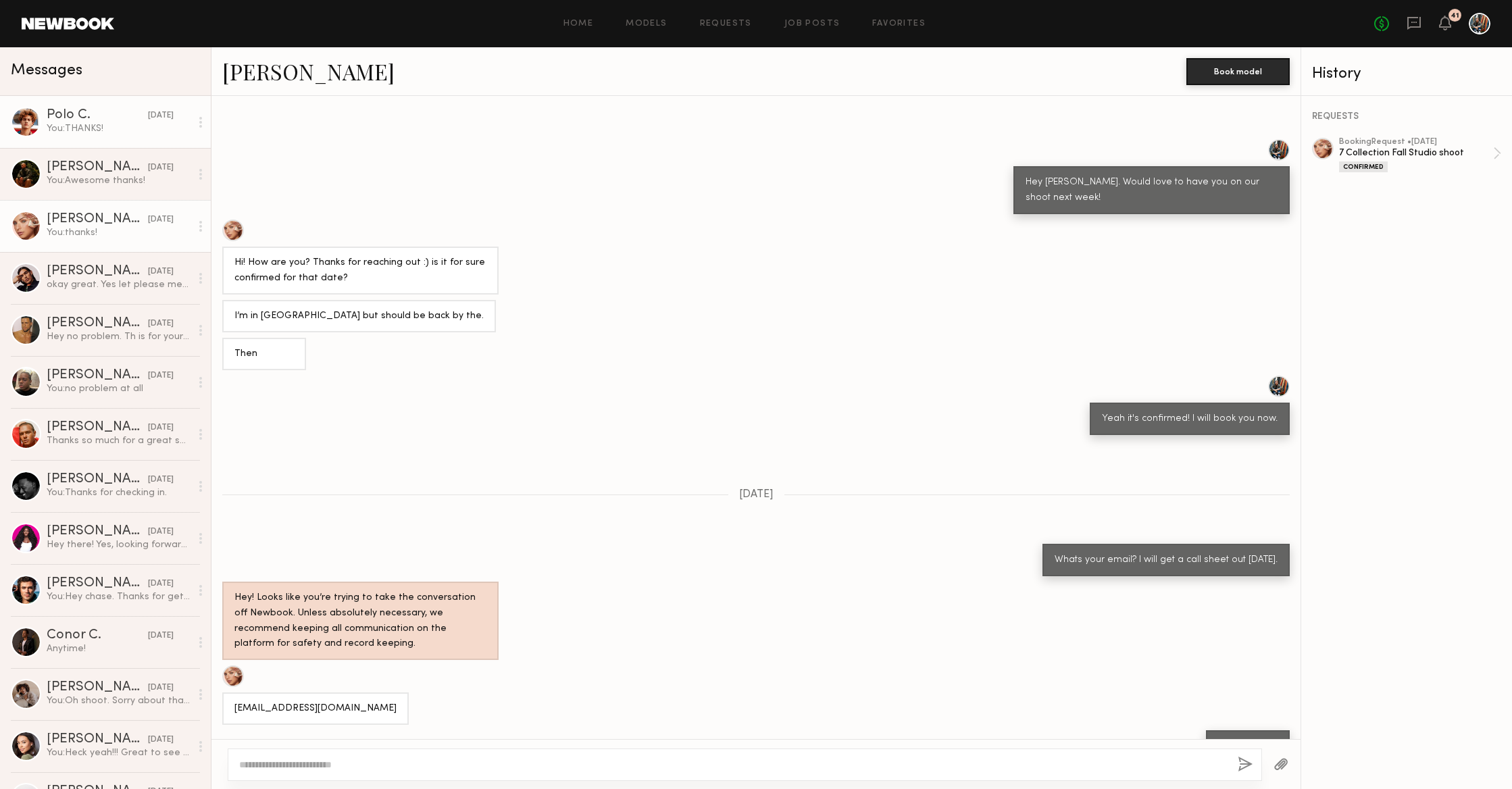
click at [100, 128] on div "You: THANKS!" at bounding box center [118, 128] width 144 height 13
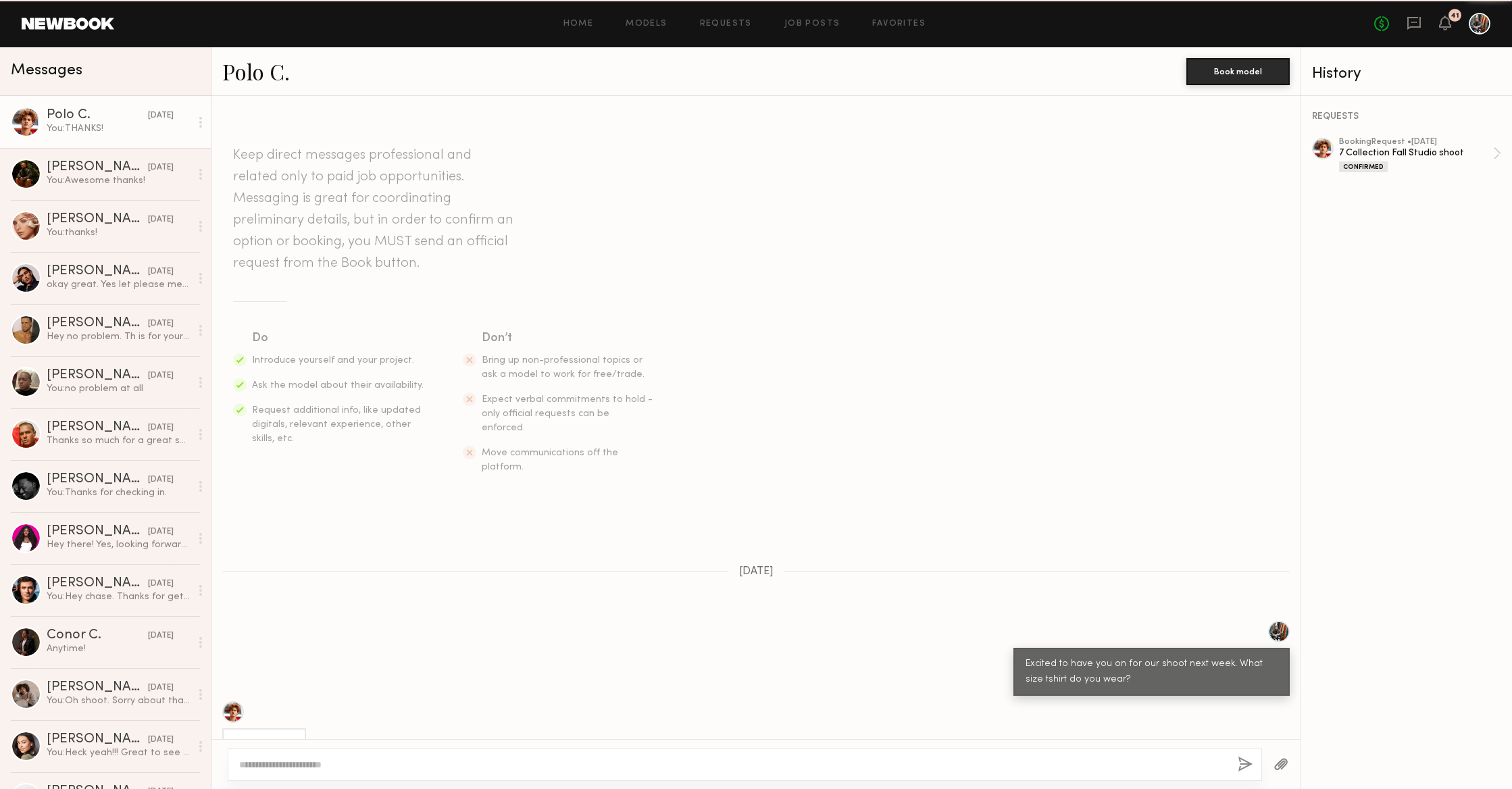
scroll to position [606, 0]
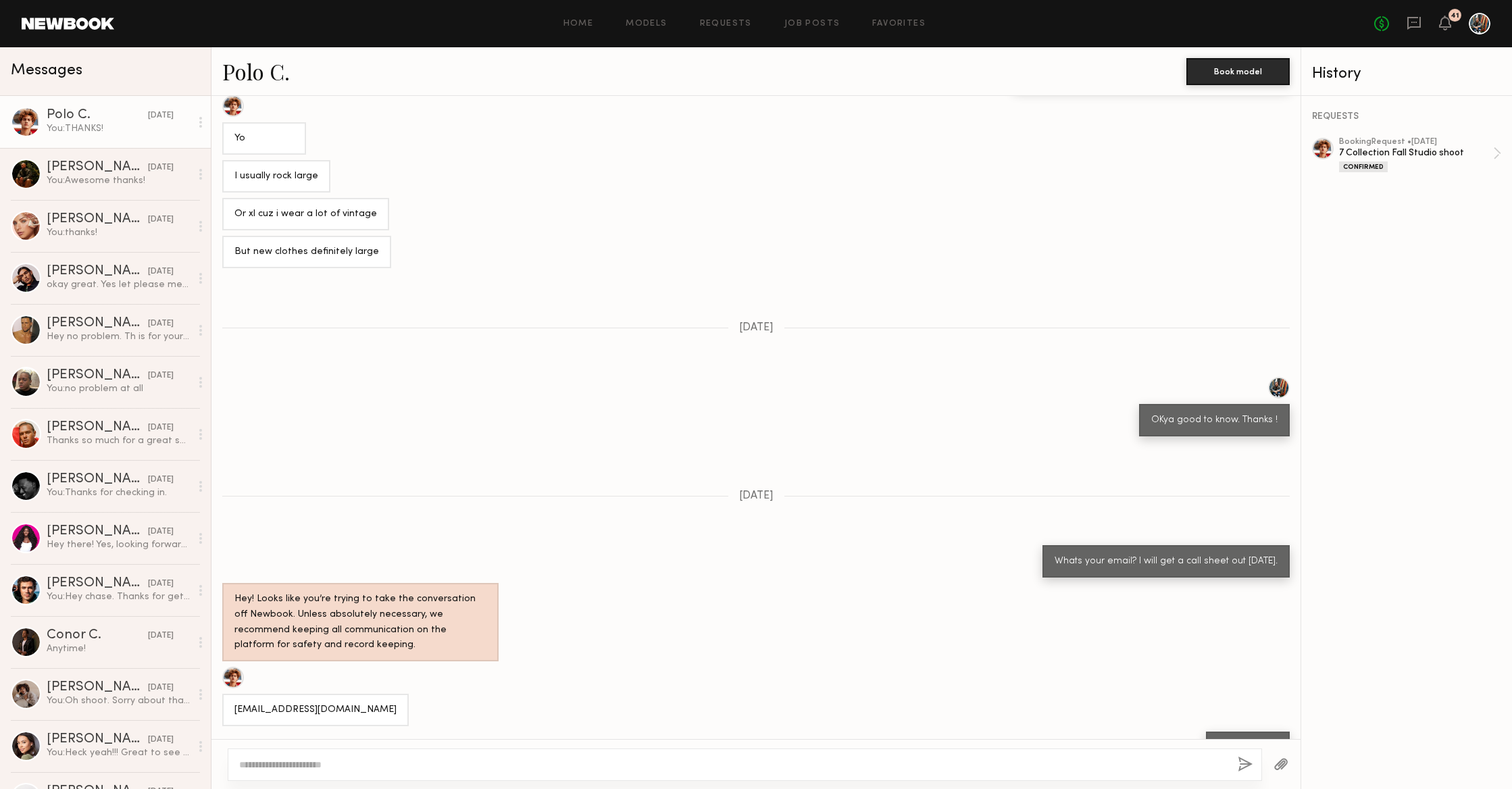
click at [252, 54] on div "Polo C. Book model" at bounding box center [756, 71] width 1089 height 49
click at [251, 66] on link "Polo C." at bounding box center [256, 71] width 67 height 29
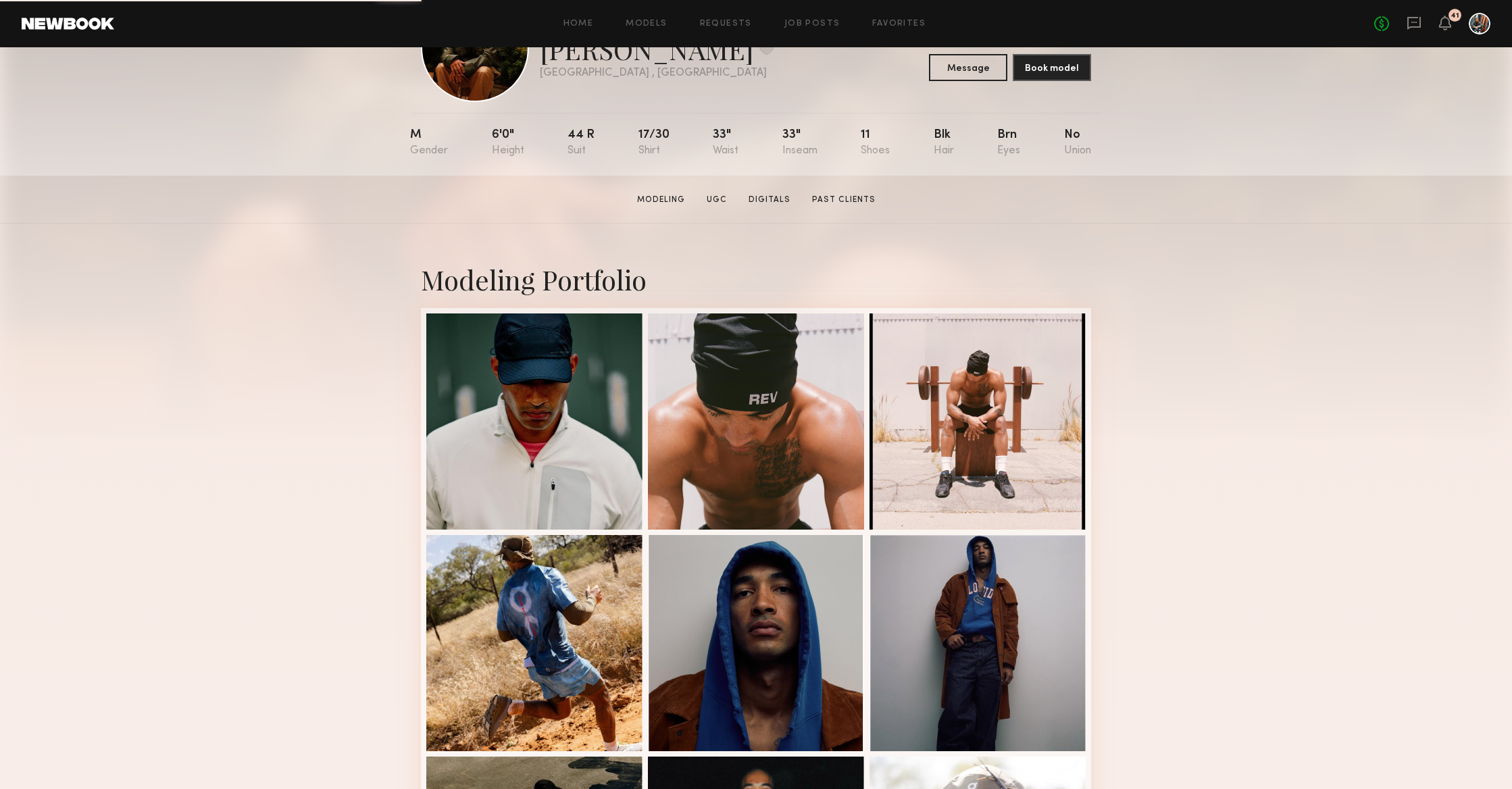
scroll to position [104, 0]
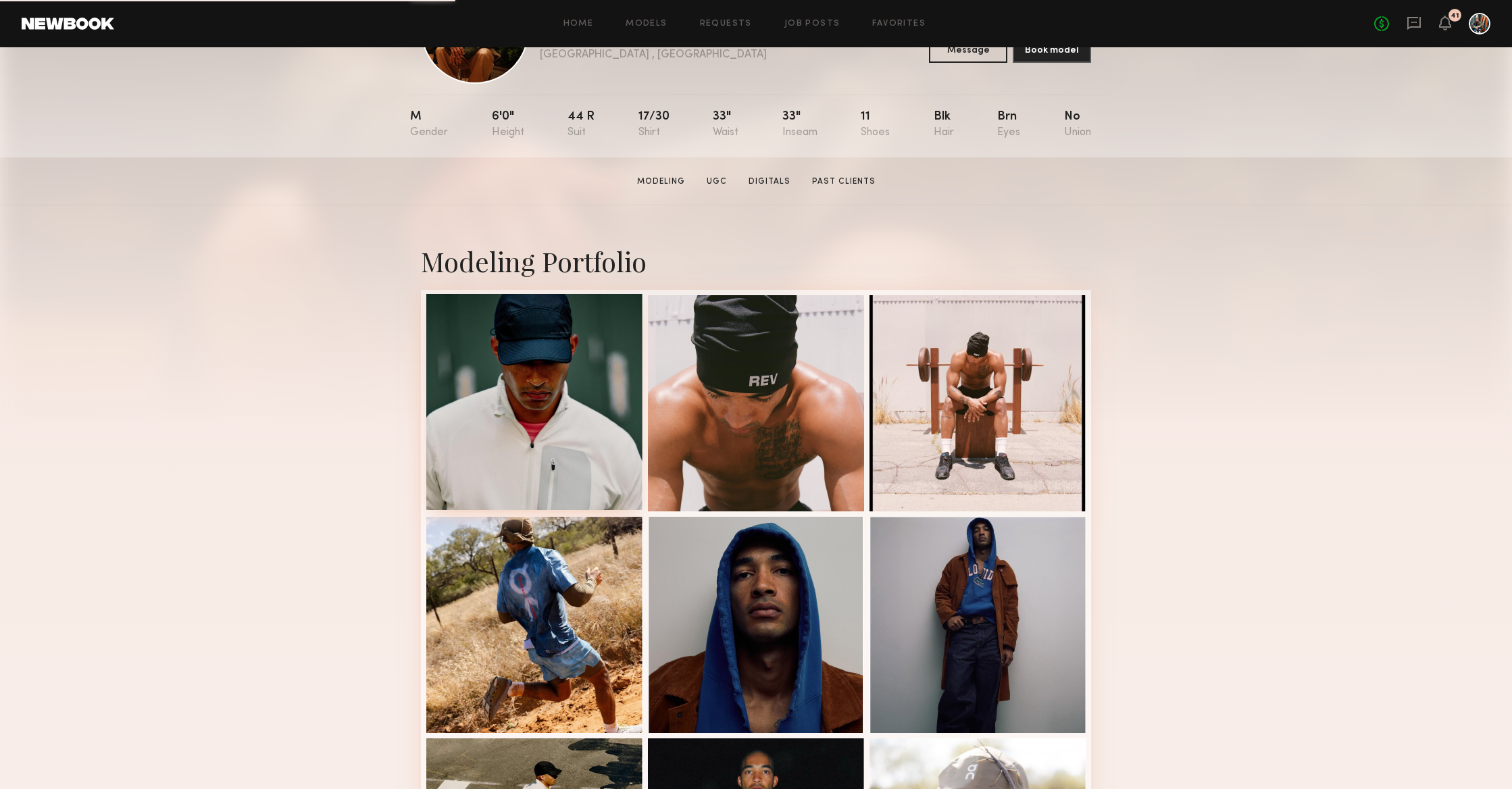
click at [526, 357] on div at bounding box center [534, 401] width 216 height 216
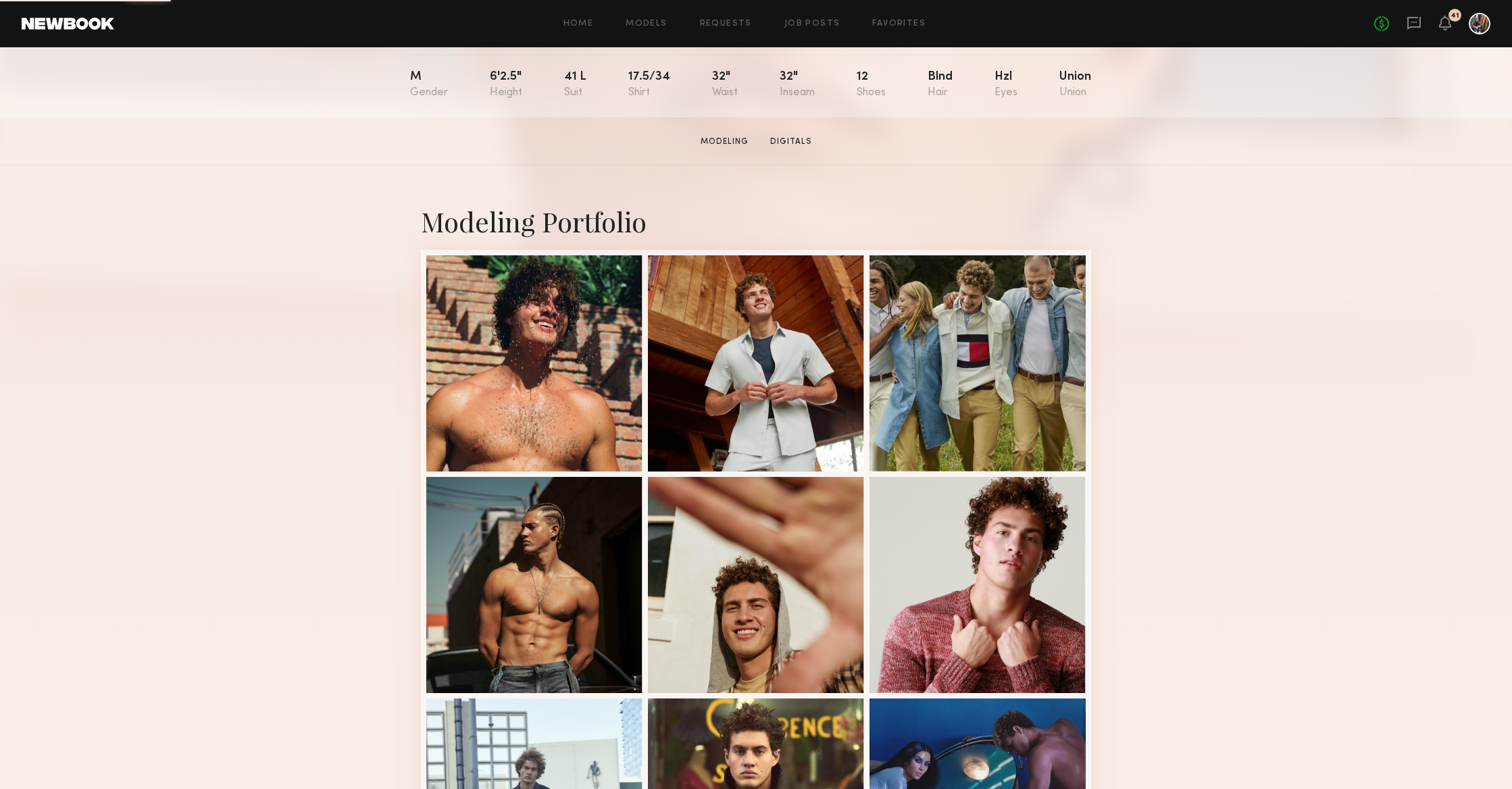
scroll to position [159, 0]
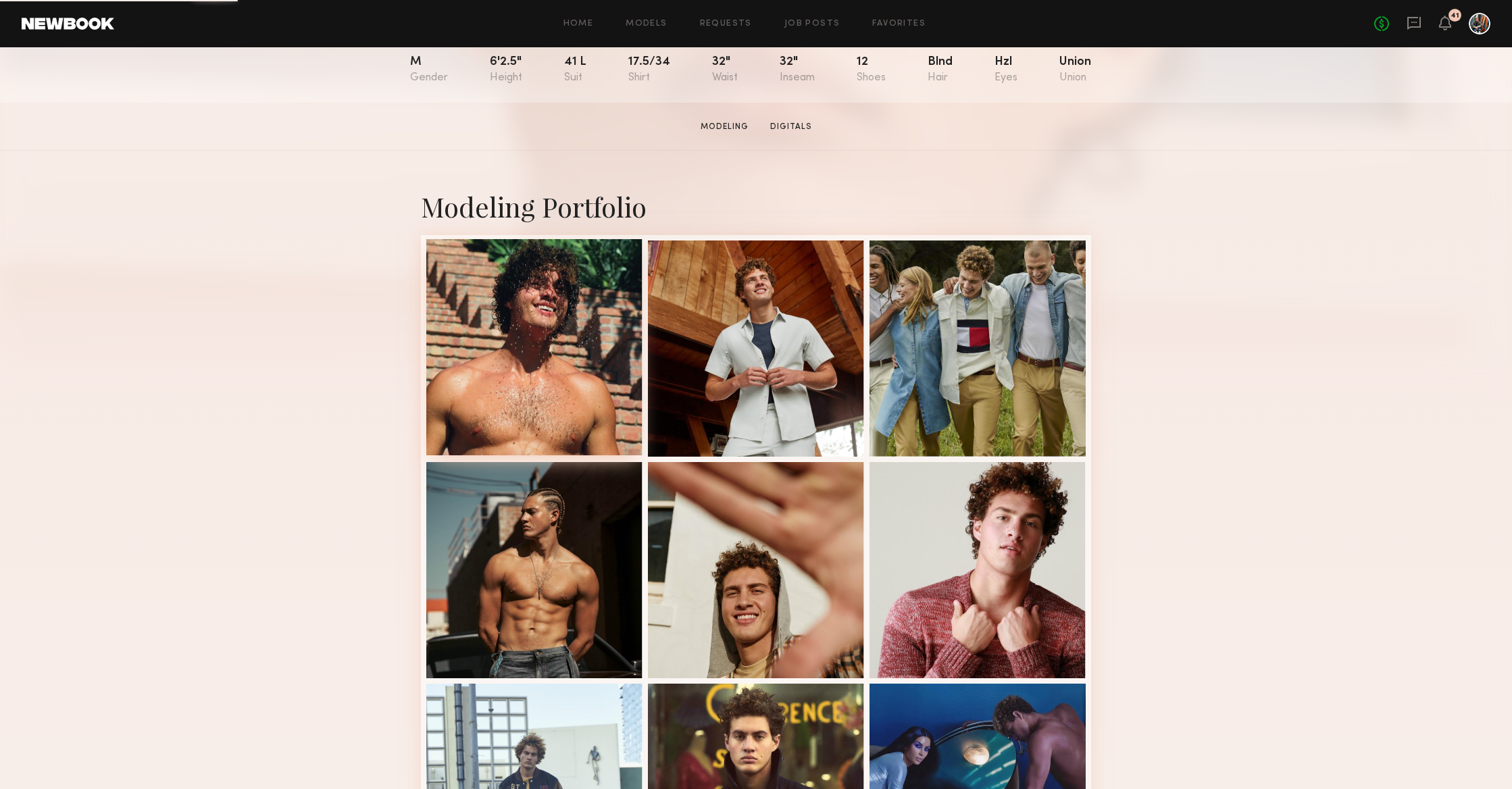
click at [512, 331] on div at bounding box center [534, 347] width 216 height 216
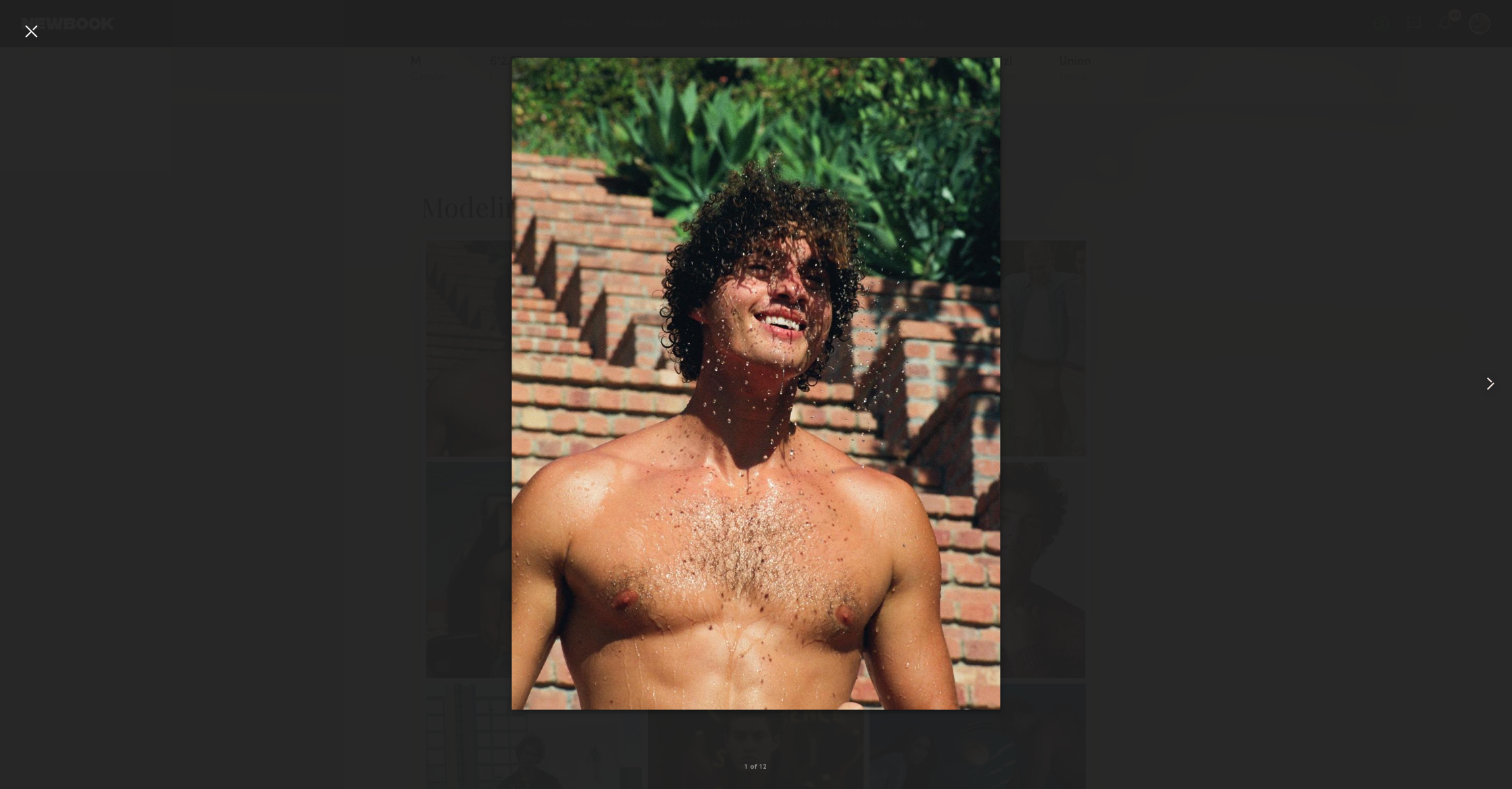
click at [1492, 387] on common-icon at bounding box center [1490, 384] width 22 height 22
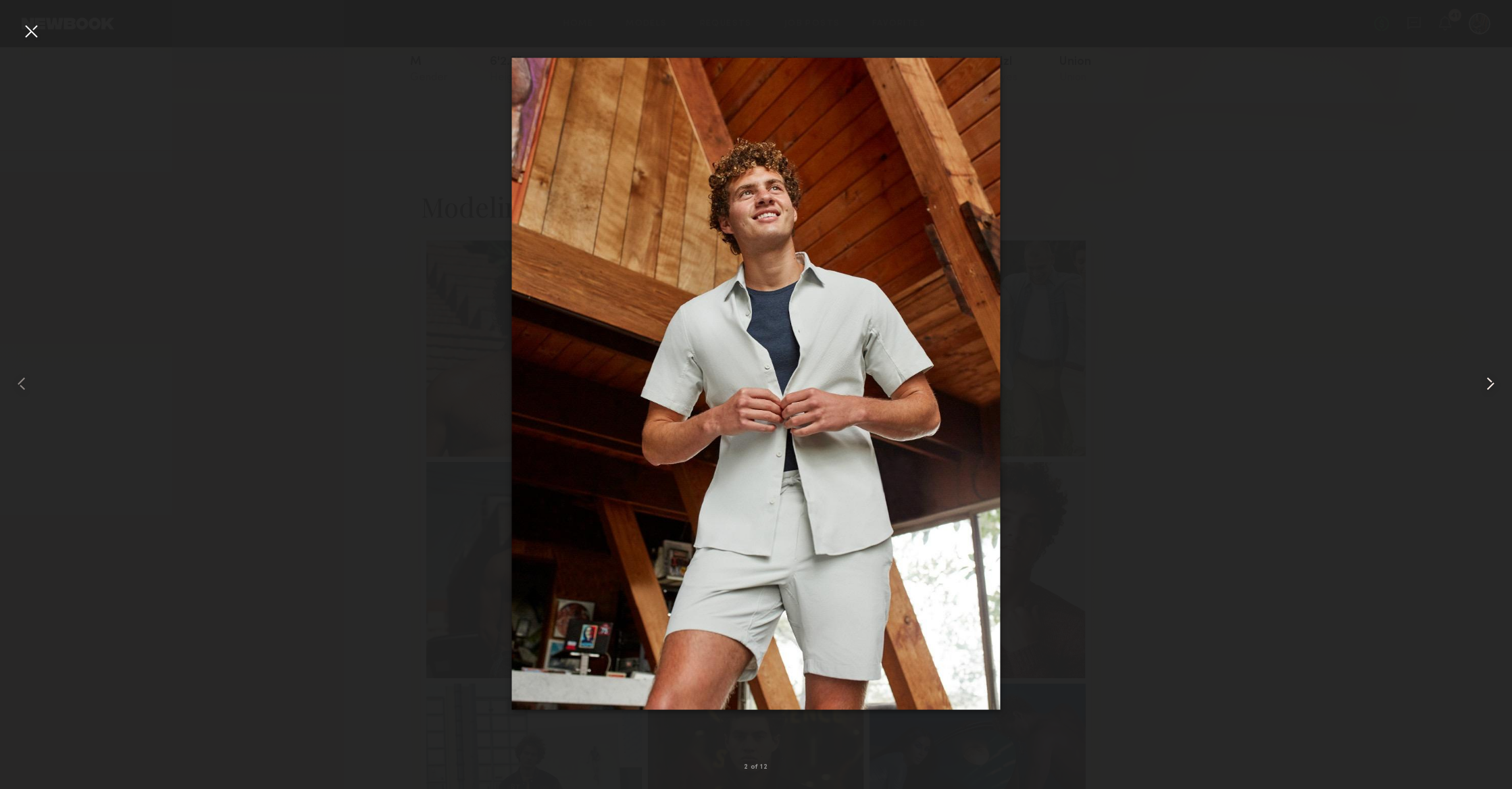
click at [1492, 387] on common-icon at bounding box center [1490, 384] width 22 height 22
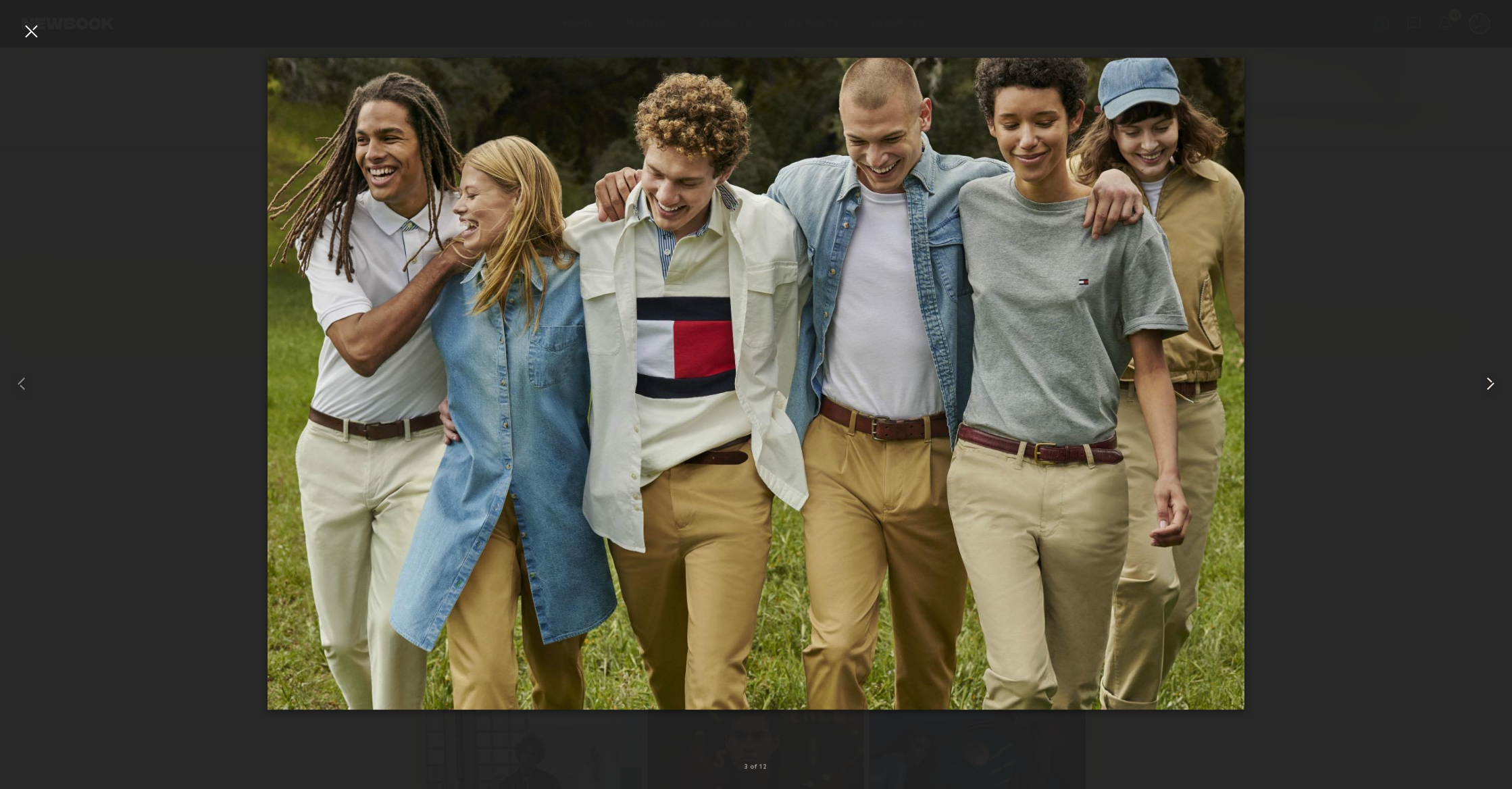
click at [1492, 387] on common-icon at bounding box center [1490, 384] width 22 height 22
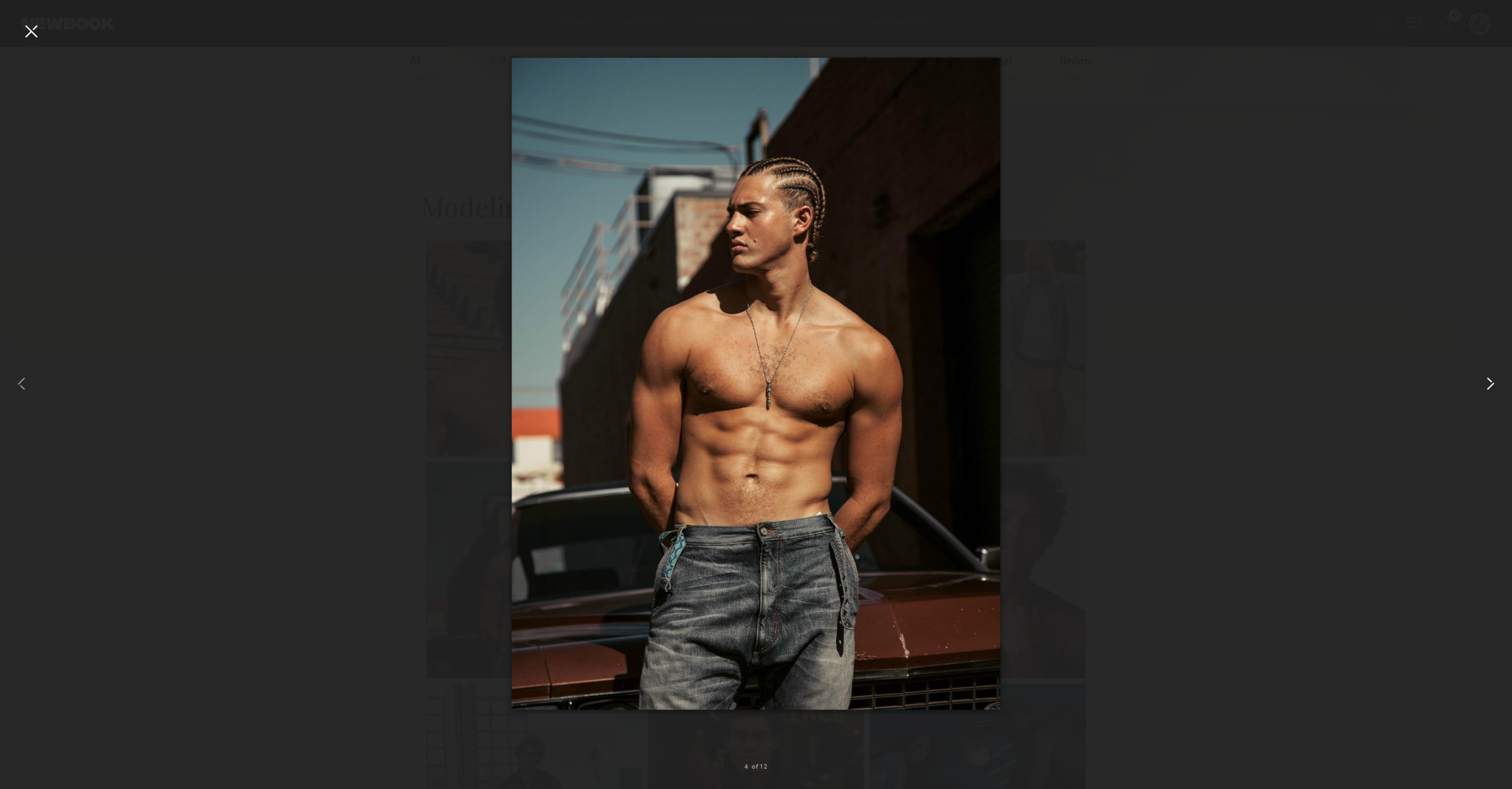
click at [1492, 387] on common-icon at bounding box center [1490, 384] width 22 height 22
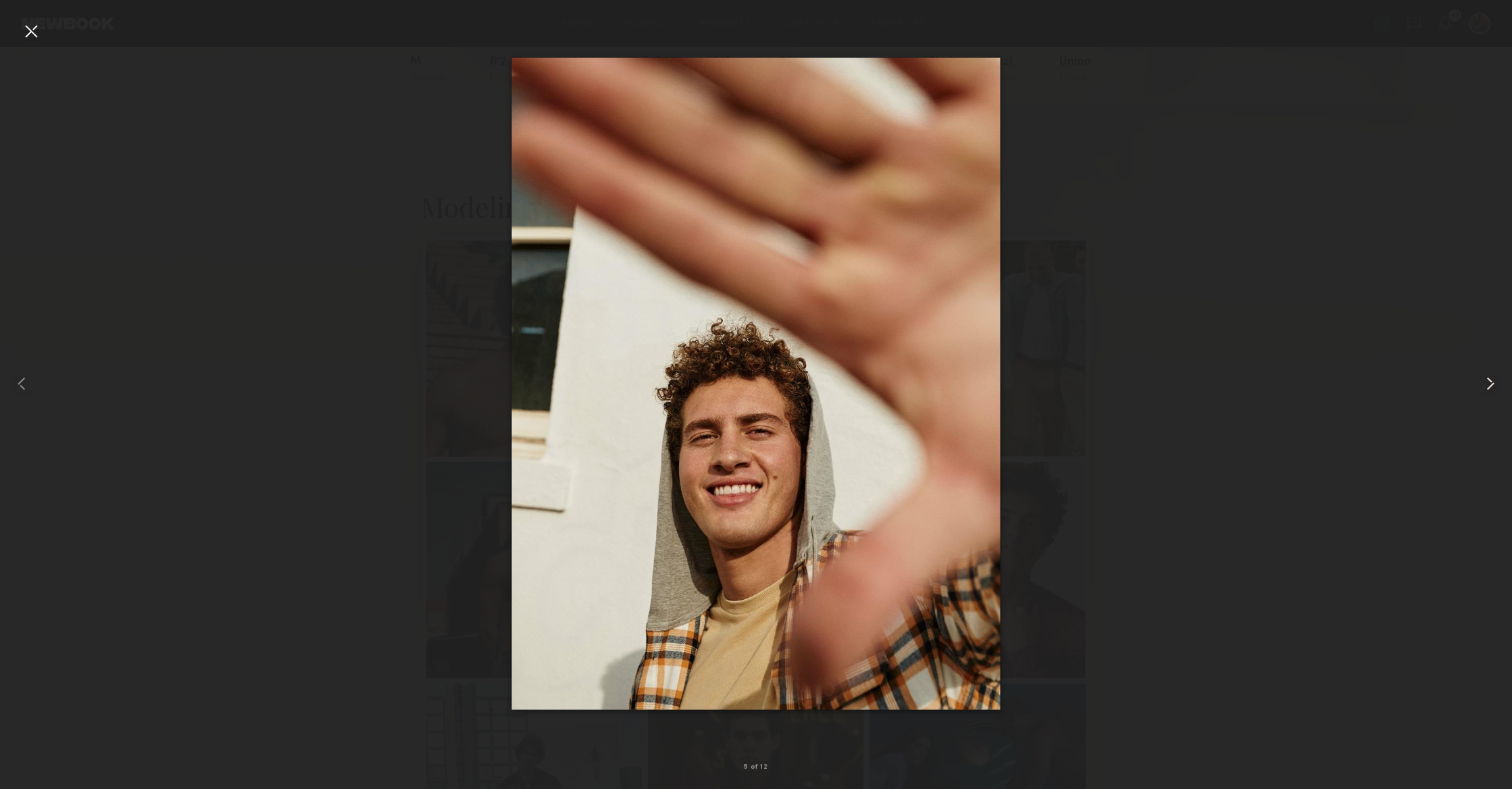
click at [1492, 387] on common-icon at bounding box center [1490, 384] width 22 height 22
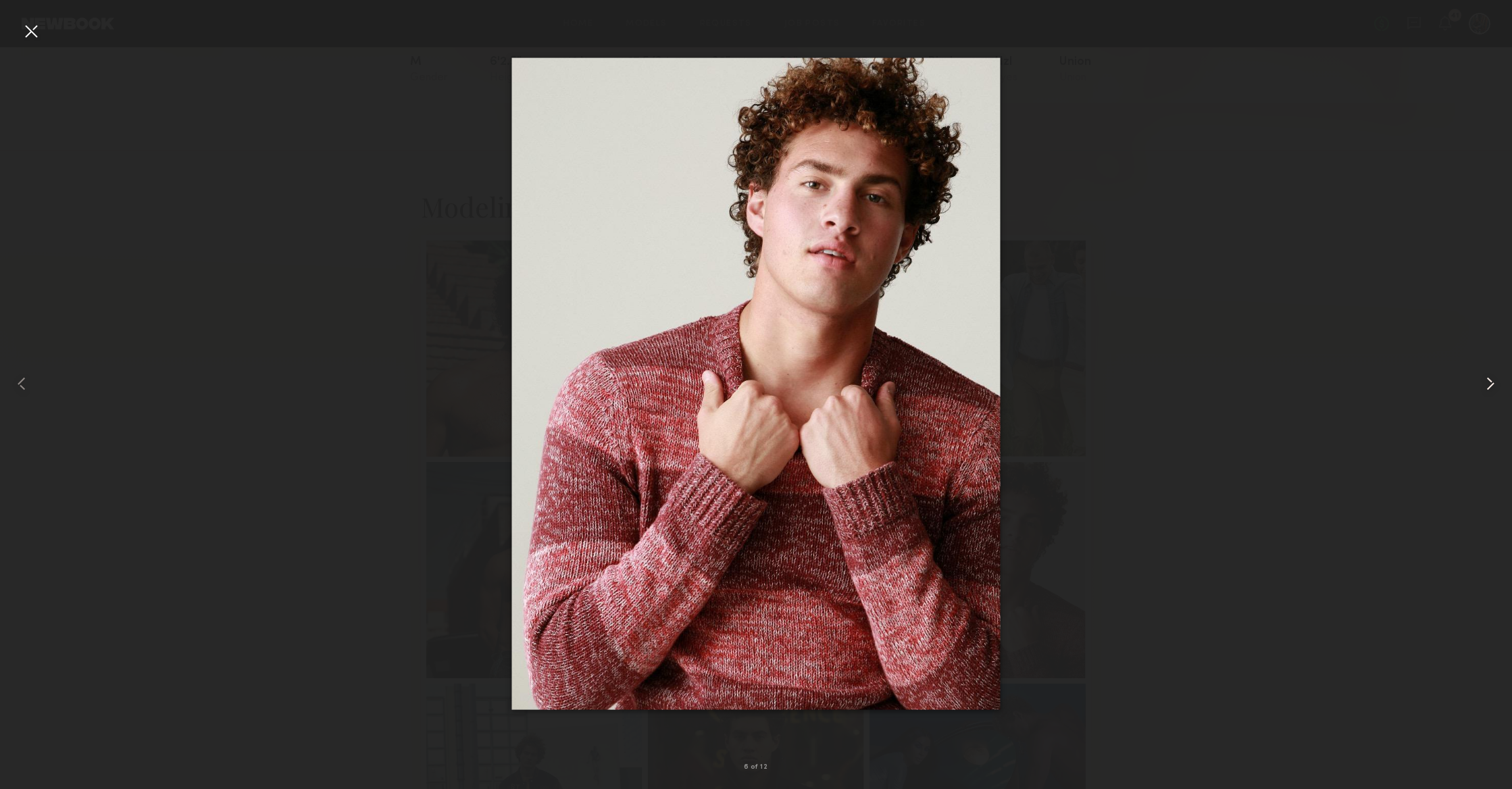
click at [1492, 387] on common-icon at bounding box center [1490, 384] width 22 height 22
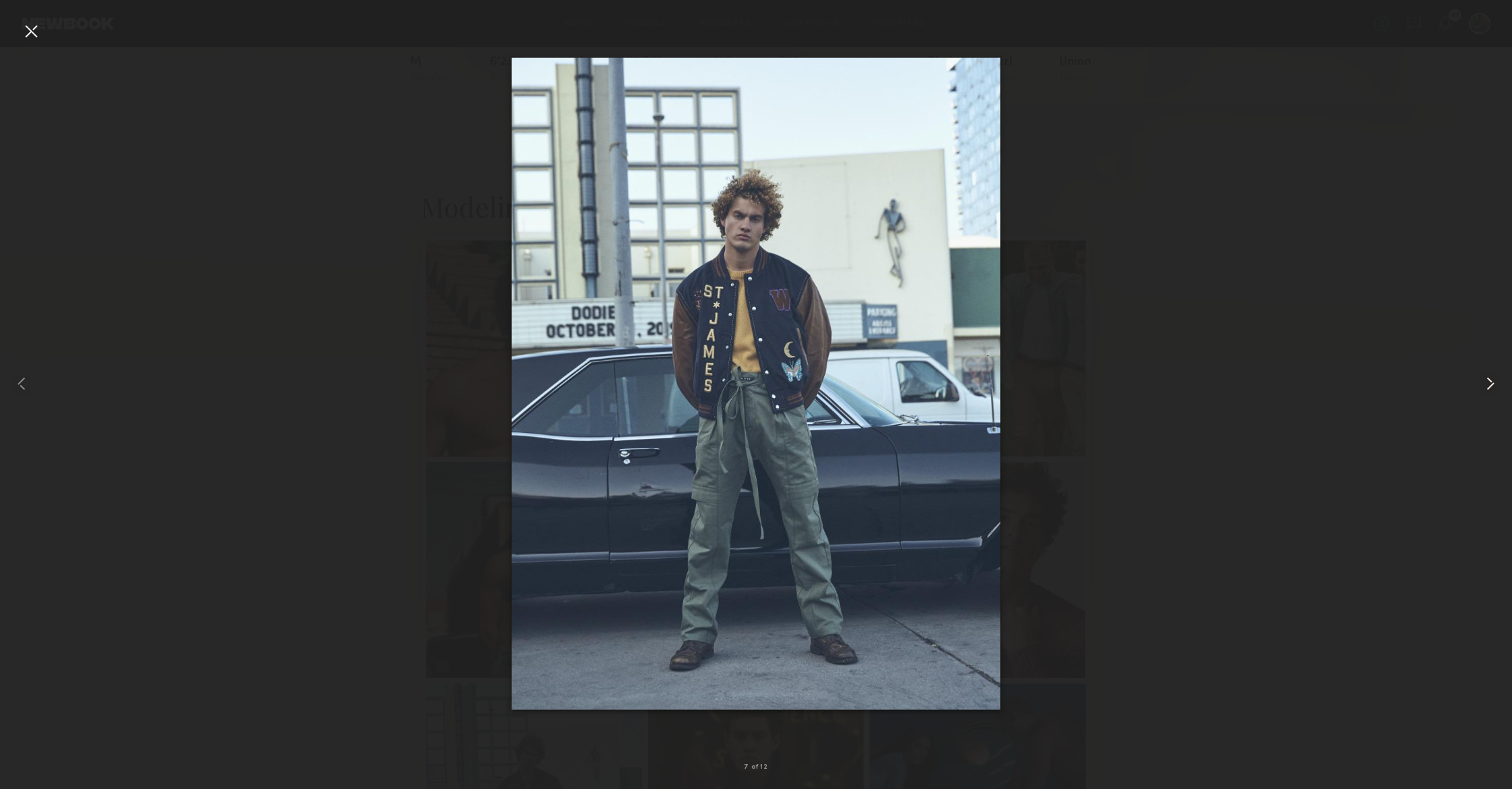
click at [1492, 387] on common-icon at bounding box center [1490, 384] width 22 height 22
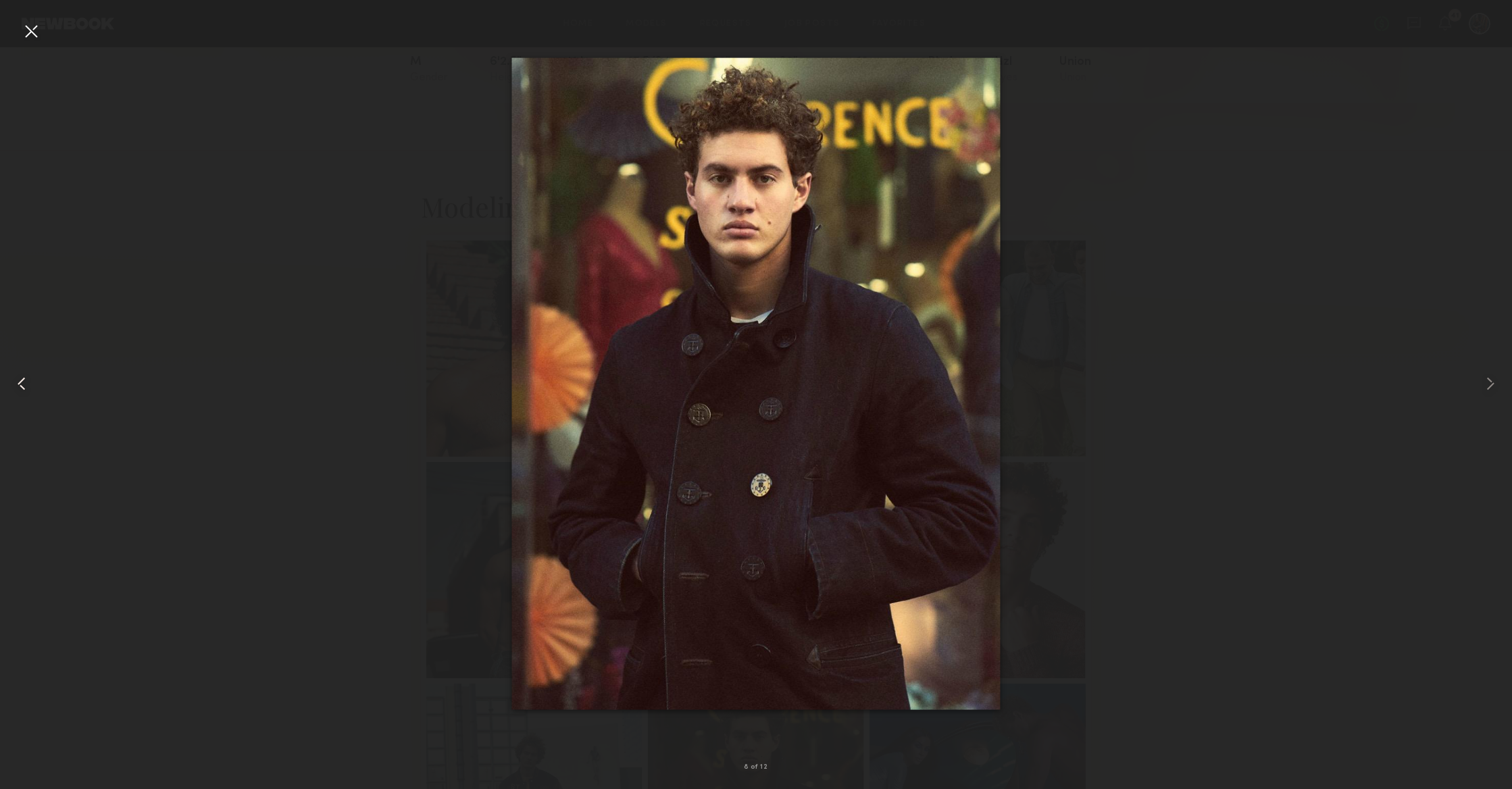
click at [19, 376] on common-icon at bounding box center [22, 384] width 22 height 22
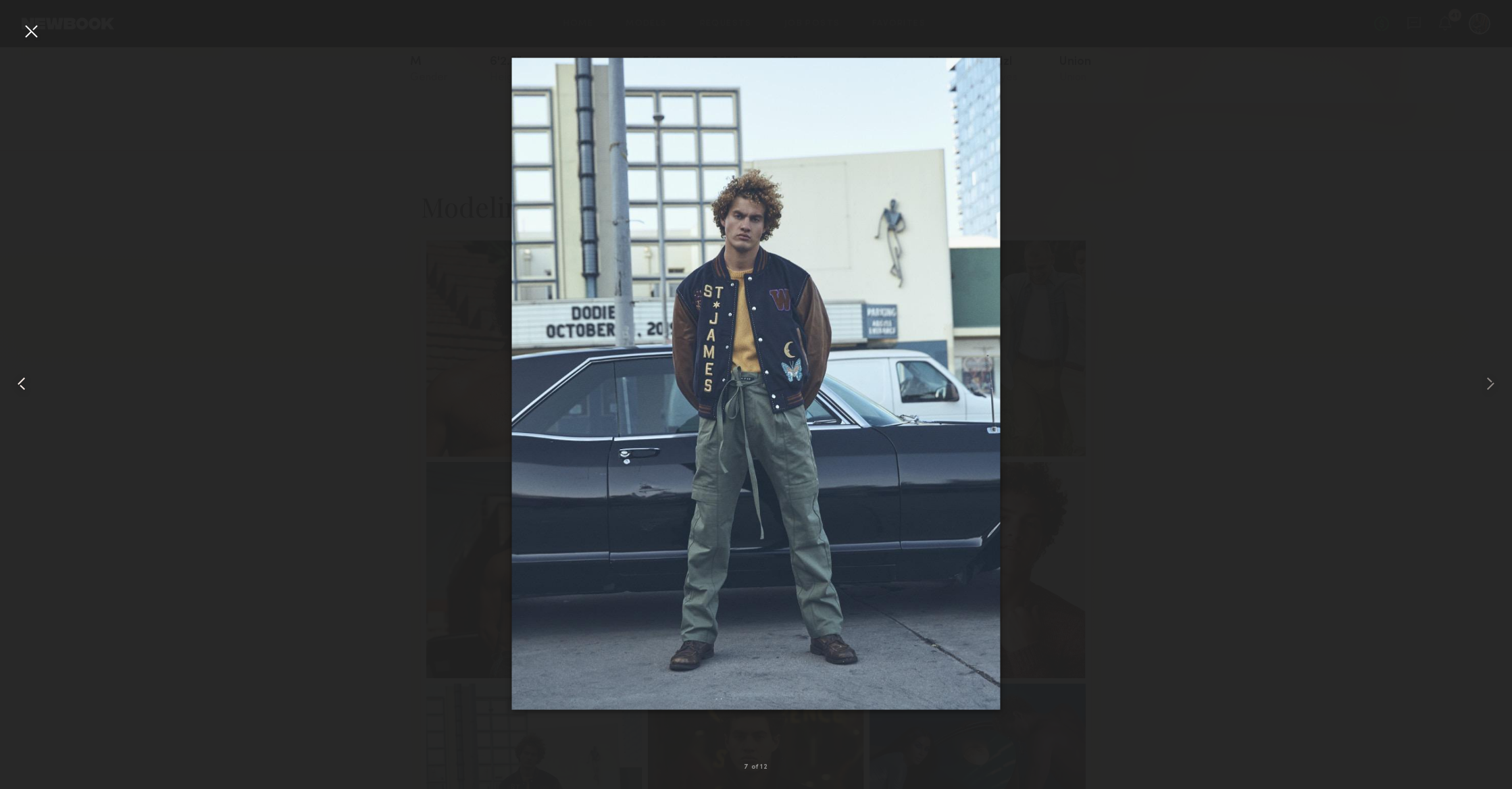
click at [19, 376] on common-icon at bounding box center [22, 384] width 22 height 22
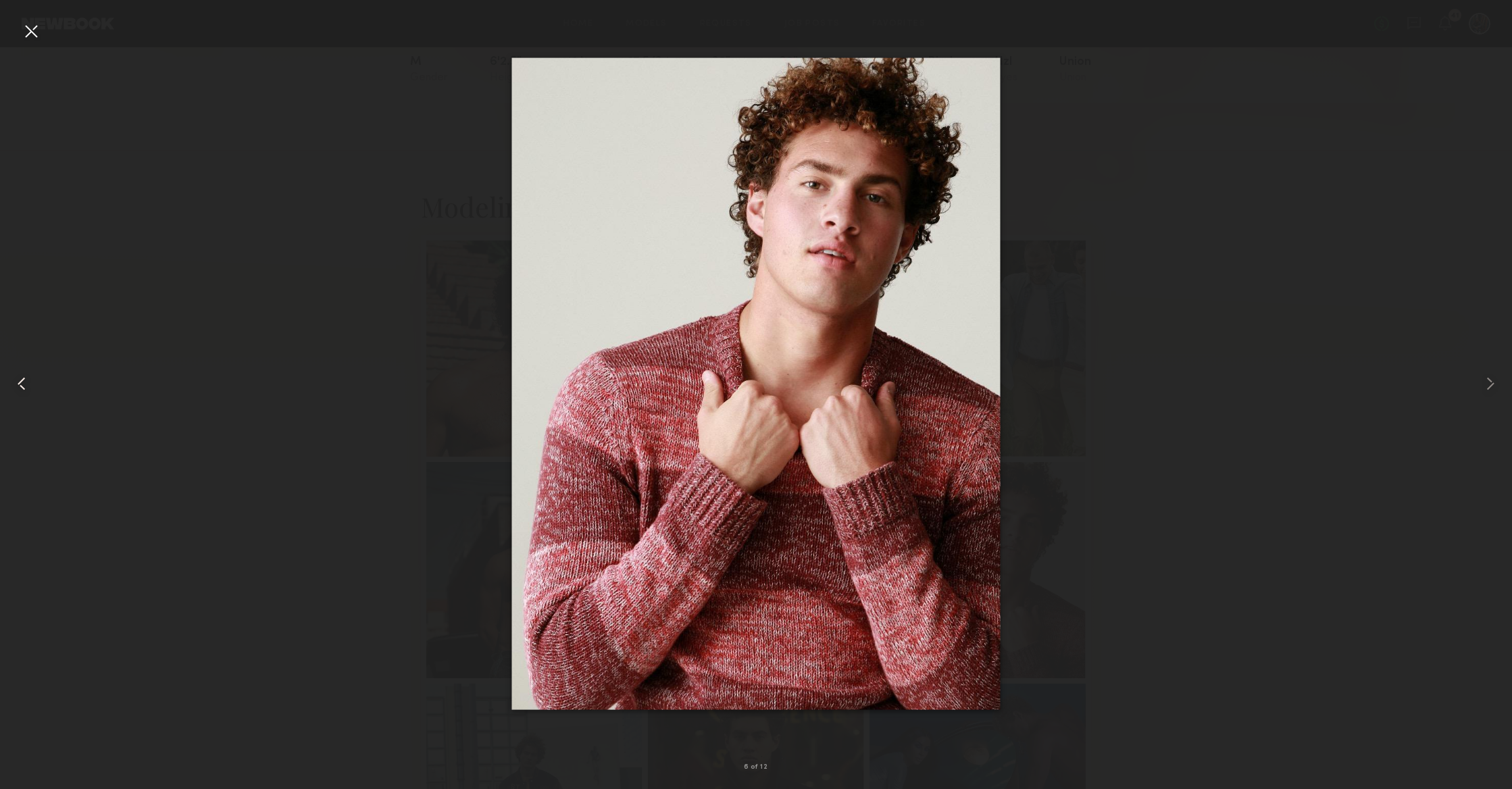
click at [19, 376] on common-icon at bounding box center [22, 384] width 22 height 22
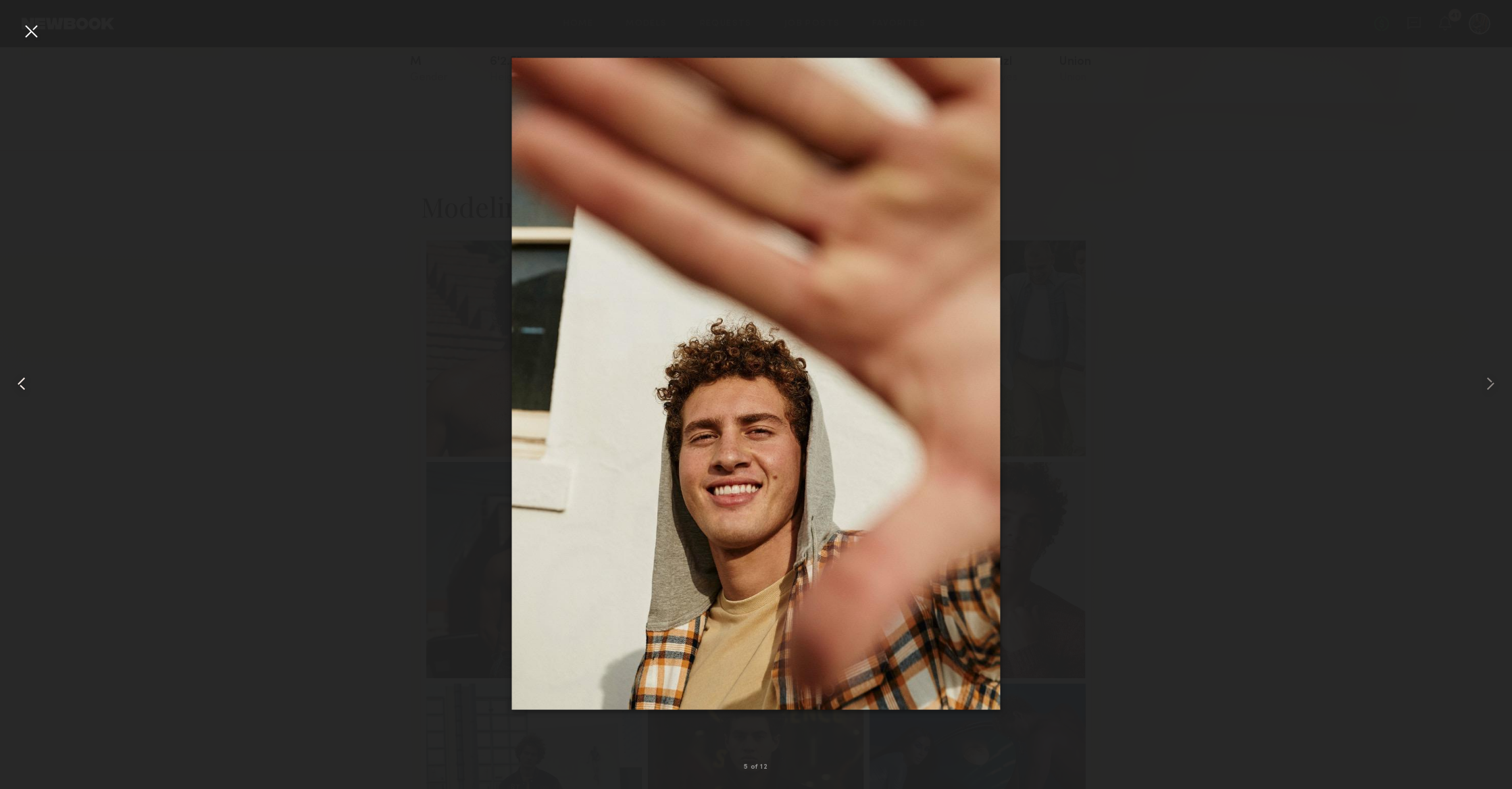
click at [19, 376] on common-icon at bounding box center [22, 384] width 22 height 22
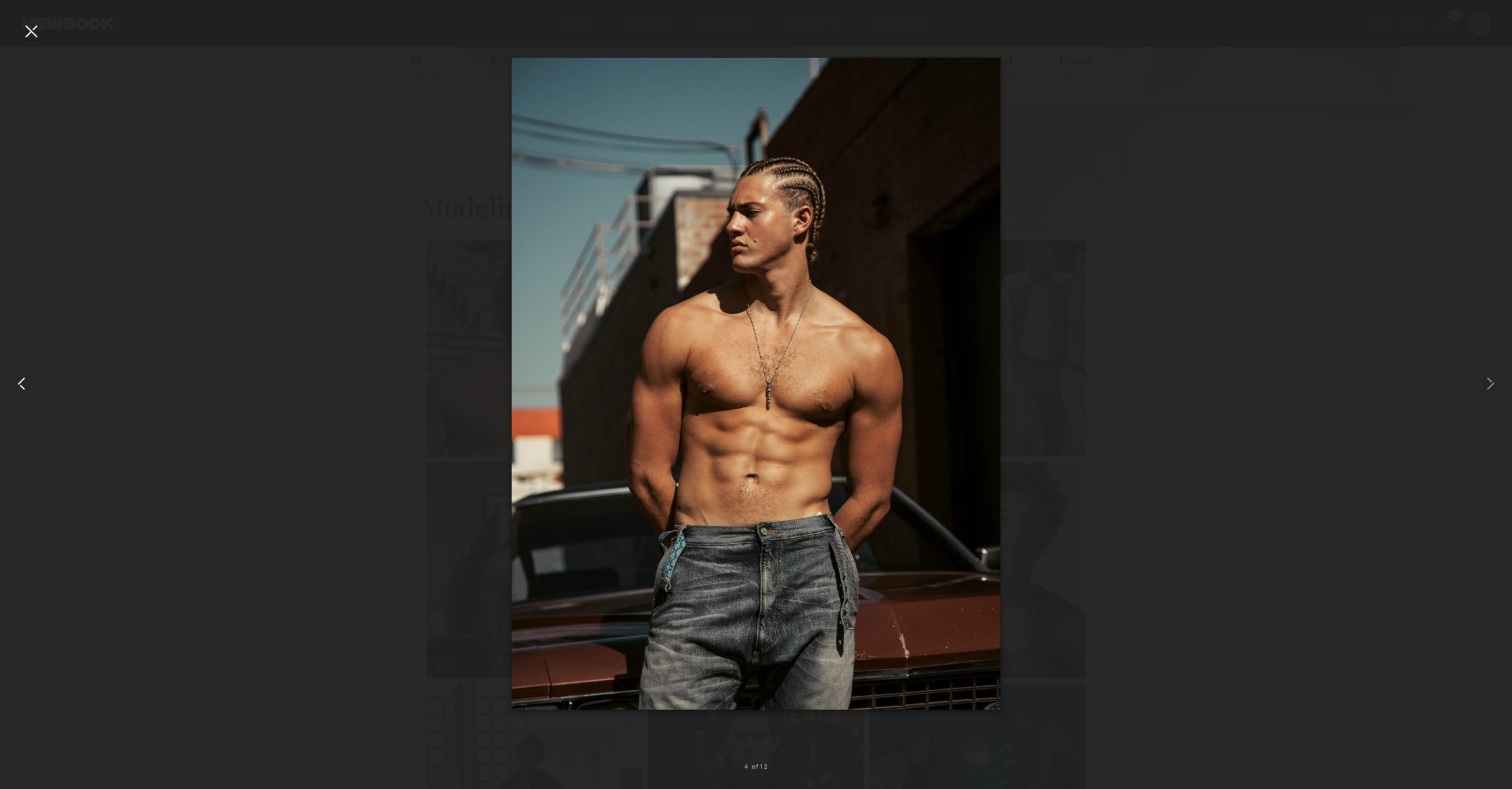
click at [19, 376] on common-icon at bounding box center [22, 384] width 22 height 22
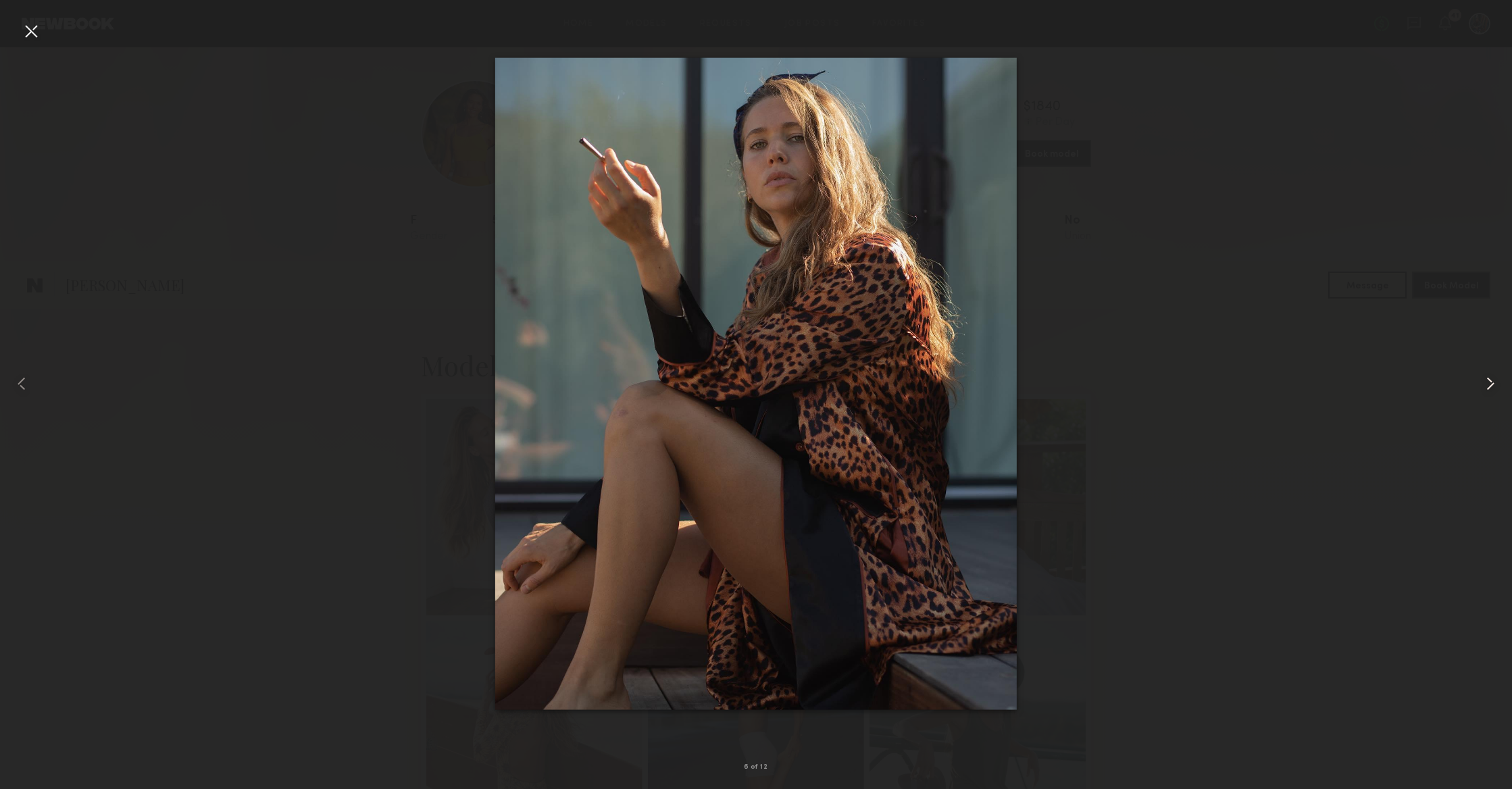
scroll to position [4293, 0]
click at [1484, 388] on common-icon at bounding box center [1490, 384] width 22 height 22
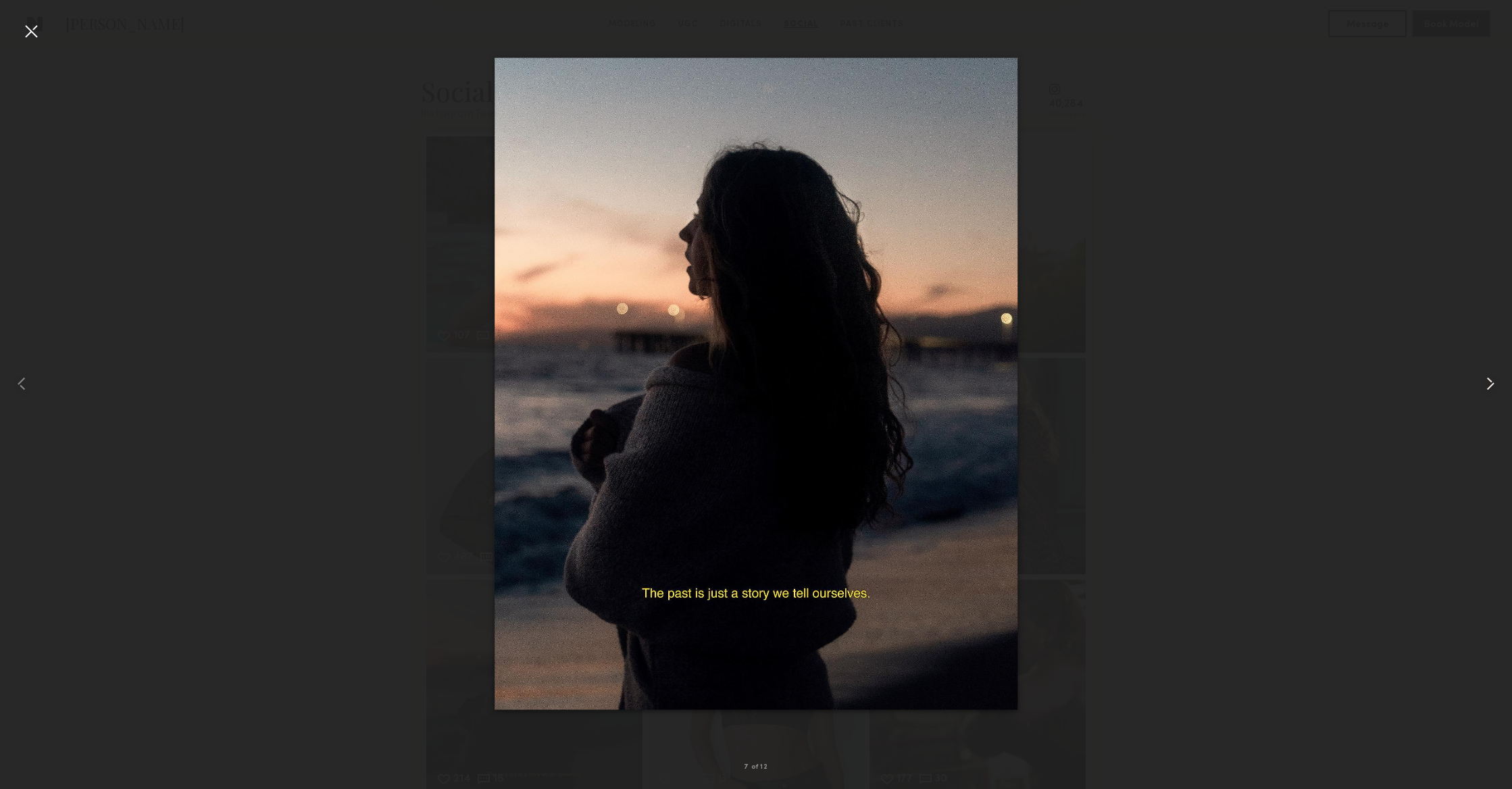
click at [1484, 388] on common-icon at bounding box center [1490, 384] width 22 height 22
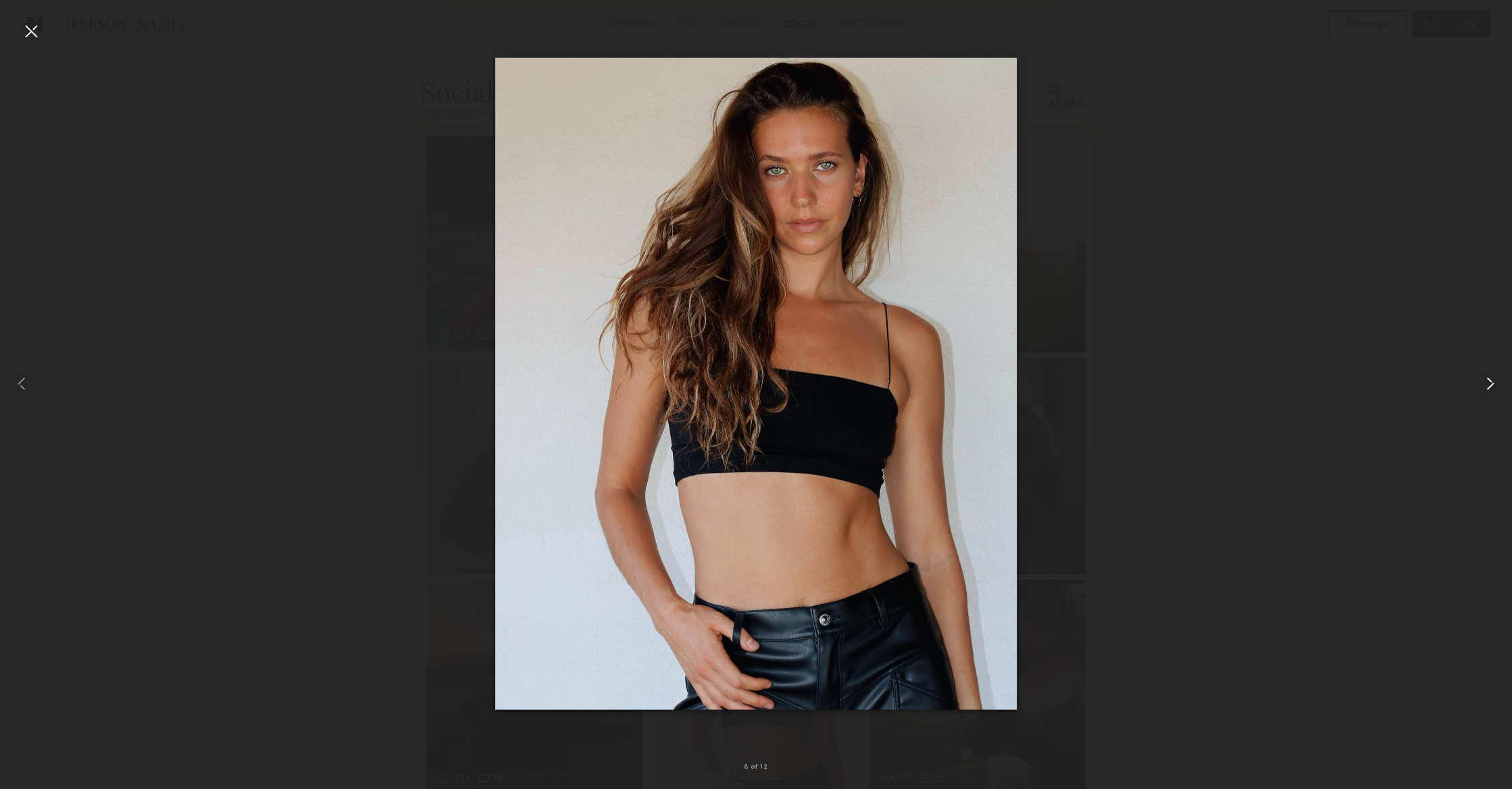
click at [1484, 388] on common-icon at bounding box center [1490, 384] width 22 height 22
